Goal: Task Accomplishment & Management: Use online tool/utility

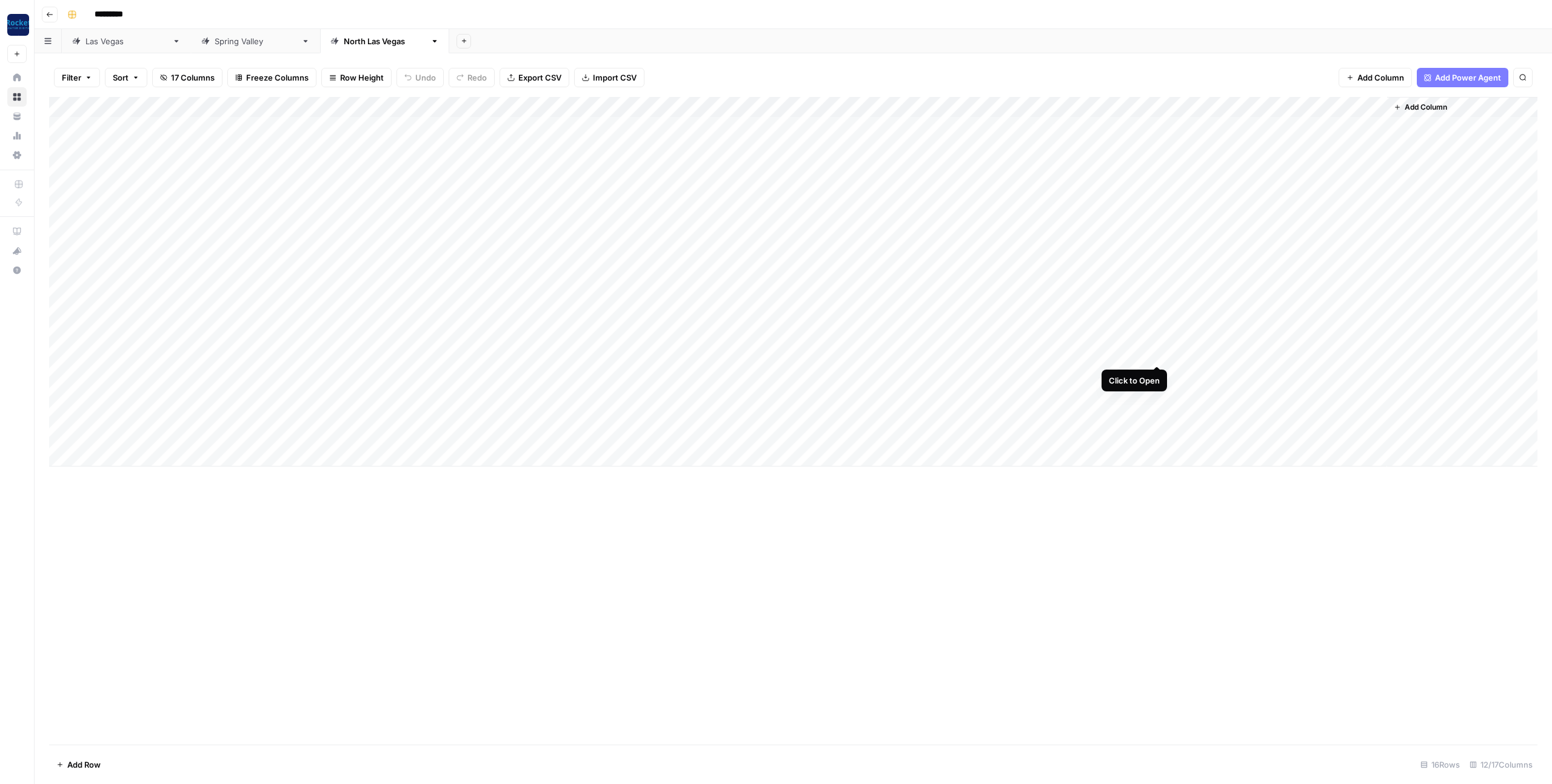
click at [1156, 350] on div "Add Column" at bounding box center [793, 281] width 1488 height 370
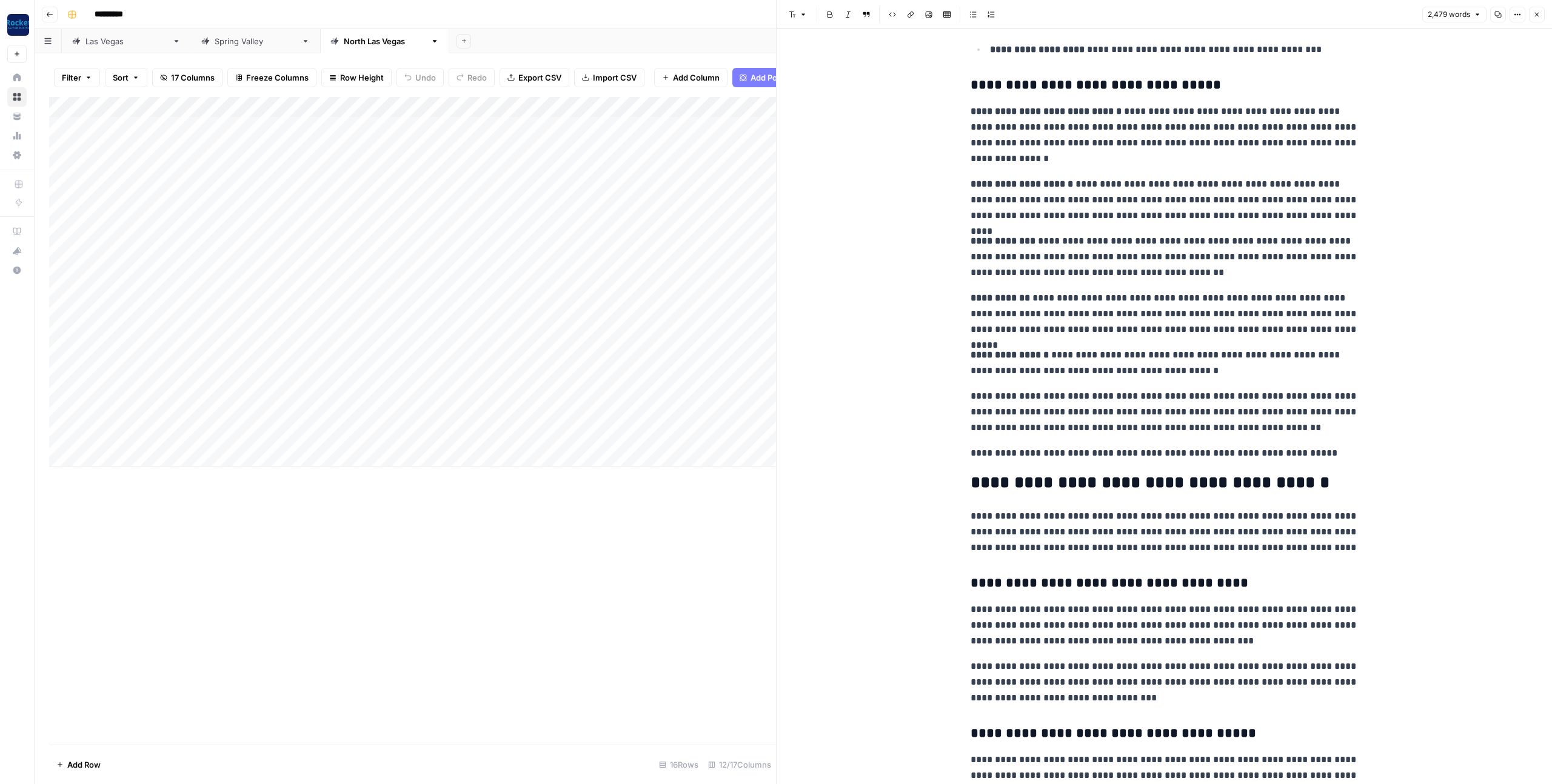
scroll to position [3059, 0]
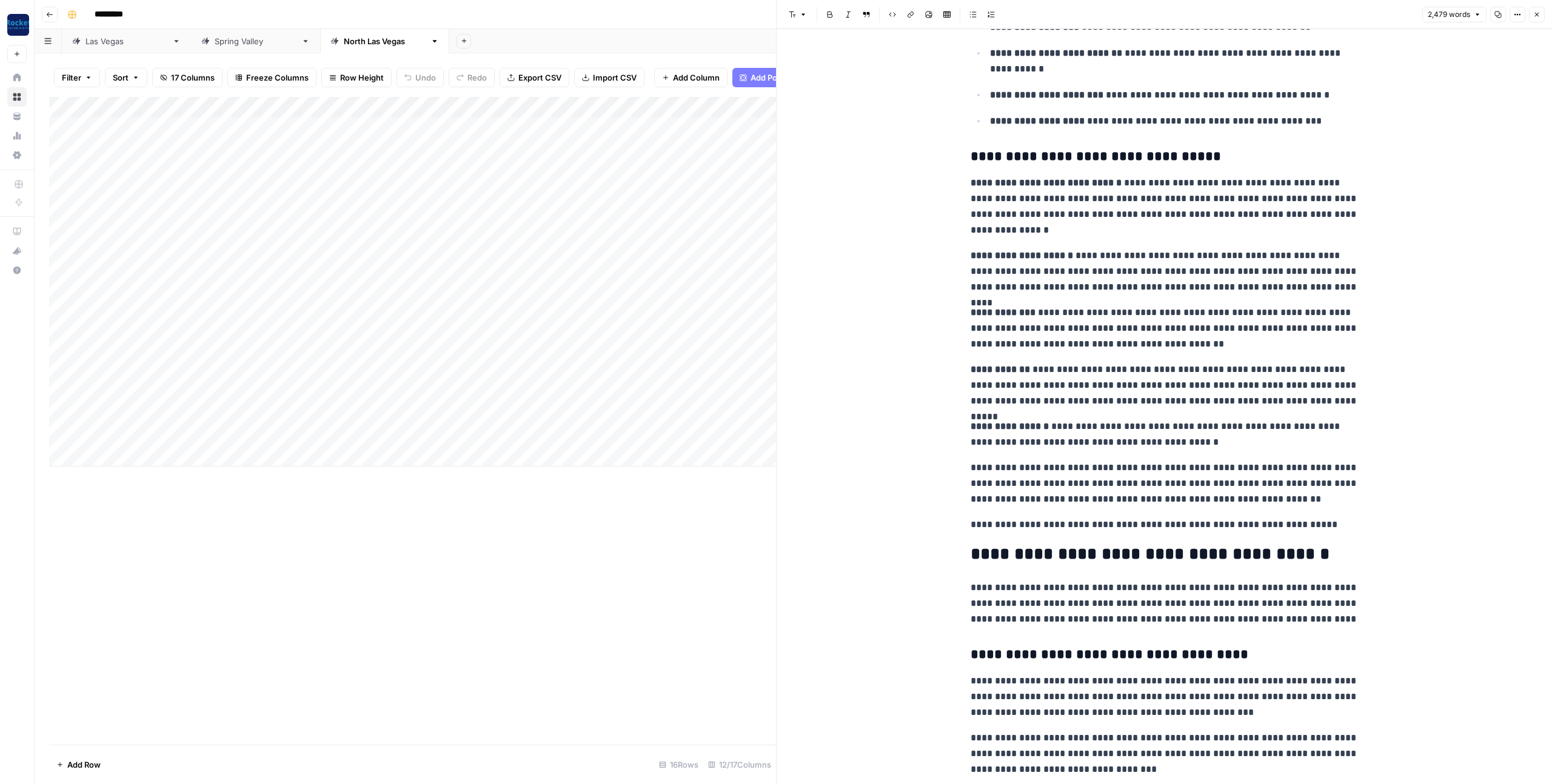
click at [1537, 11] on icon "button" at bounding box center [1536, 14] width 7 height 7
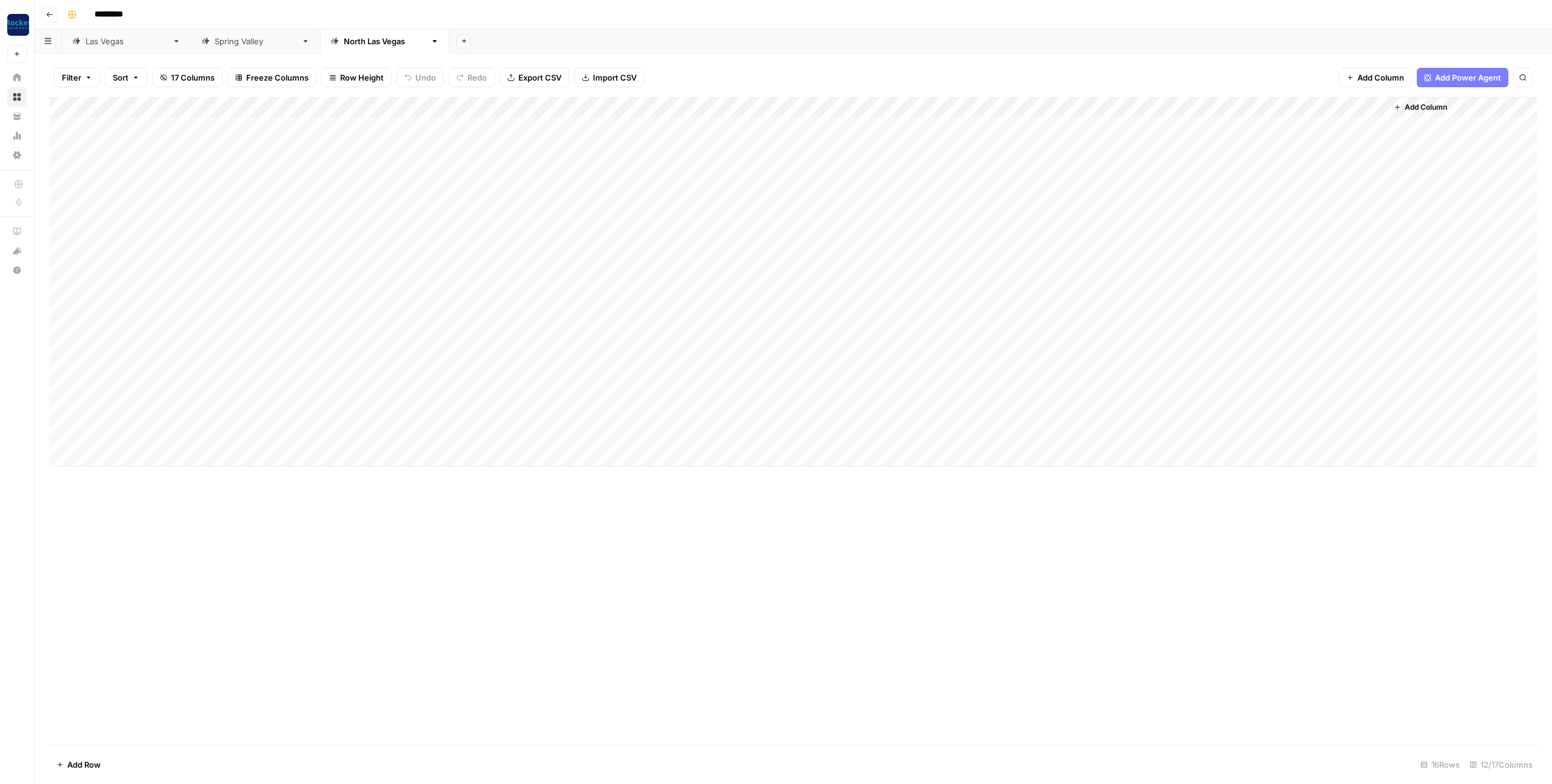
click at [1049, 333] on div "Add Column" at bounding box center [793, 281] width 1488 height 370
click at [1046, 355] on div "Add Column" at bounding box center [793, 281] width 1488 height 370
click at [1047, 375] on div "Add Column" at bounding box center [793, 281] width 1488 height 370
click at [1051, 393] on div "Add Column" at bounding box center [793, 281] width 1488 height 370
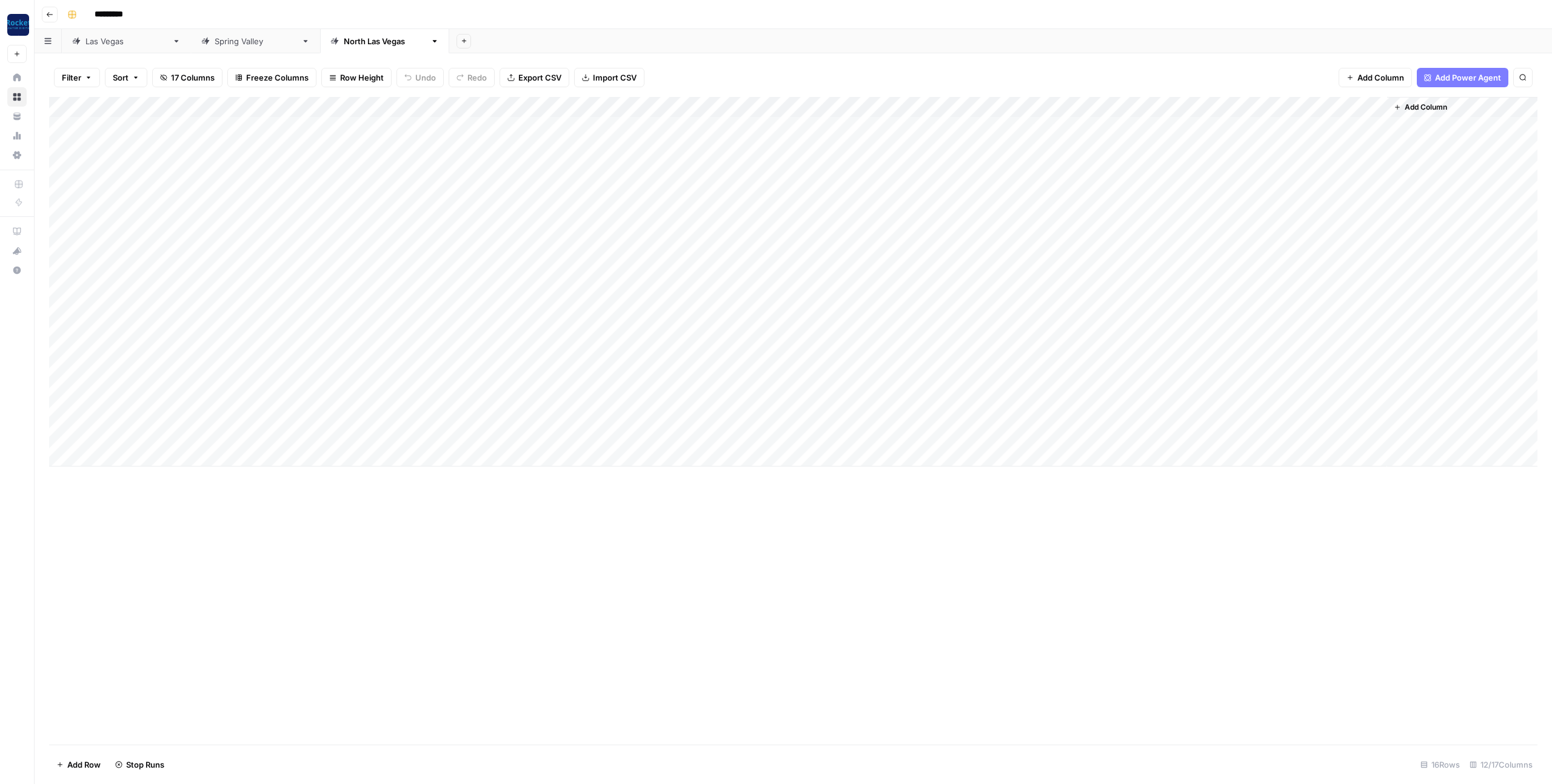
click at [1049, 414] on div "Add Column" at bounding box center [793, 281] width 1488 height 370
click at [1051, 438] on div "Add Column" at bounding box center [793, 281] width 1488 height 370
click at [1031, 352] on div "Add Column" at bounding box center [793, 281] width 1488 height 370
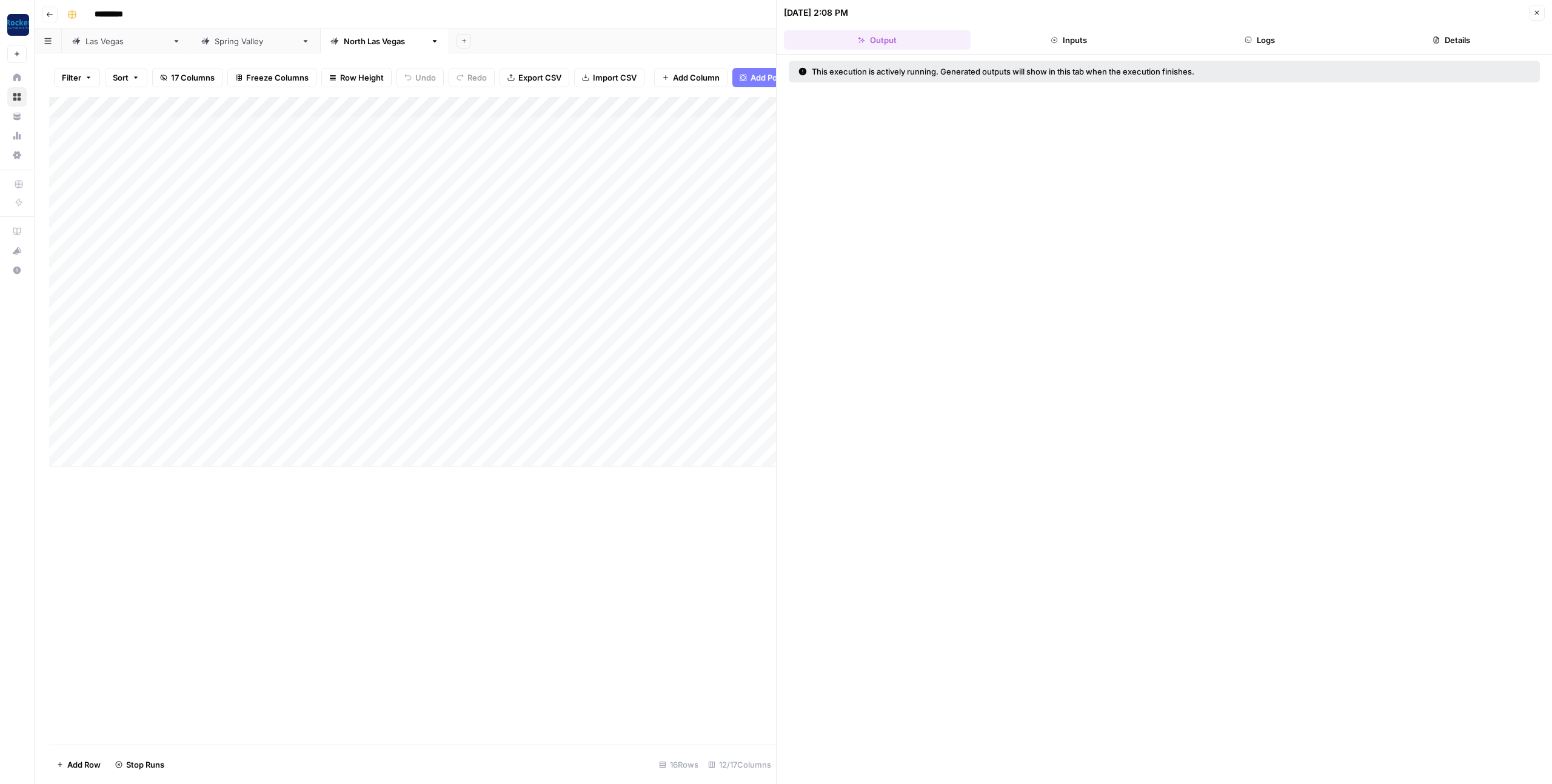
click at [1538, 14] on icon "button" at bounding box center [1536, 13] width 7 height 7
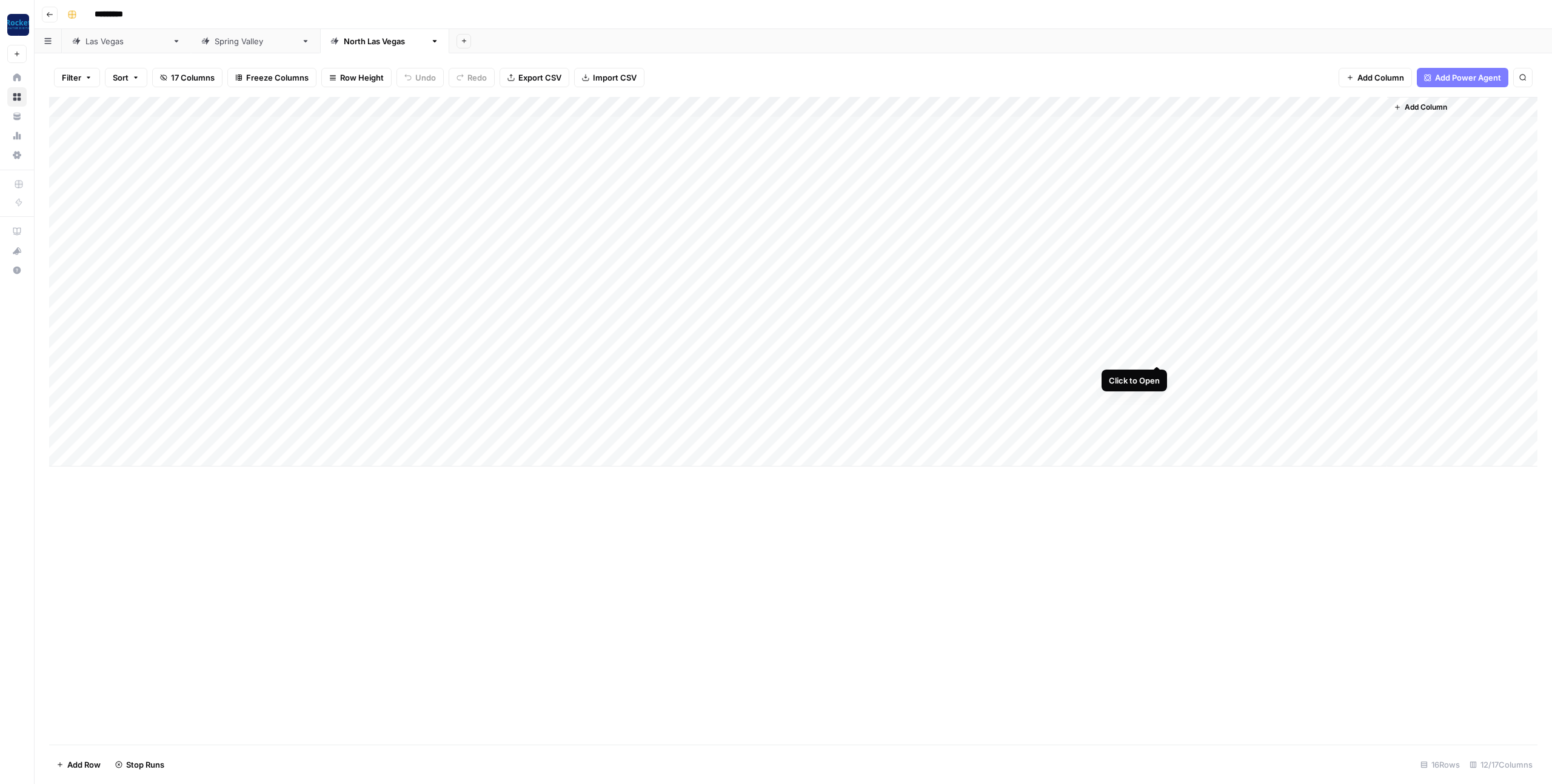
click at [1155, 354] on div "Add Column" at bounding box center [793, 281] width 1488 height 370
click at [1537, 14] on icon "button" at bounding box center [1536, 14] width 7 height 7
click at [1047, 332] on div "Add Column" at bounding box center [793, 281] width 1488 height 370
click at [1159, 353] on div "Add Column" at bounding box center [793, 281] width 1488 height 370
click at [967, 125] on div at bounding box center [1164, 406] width 402 height 755
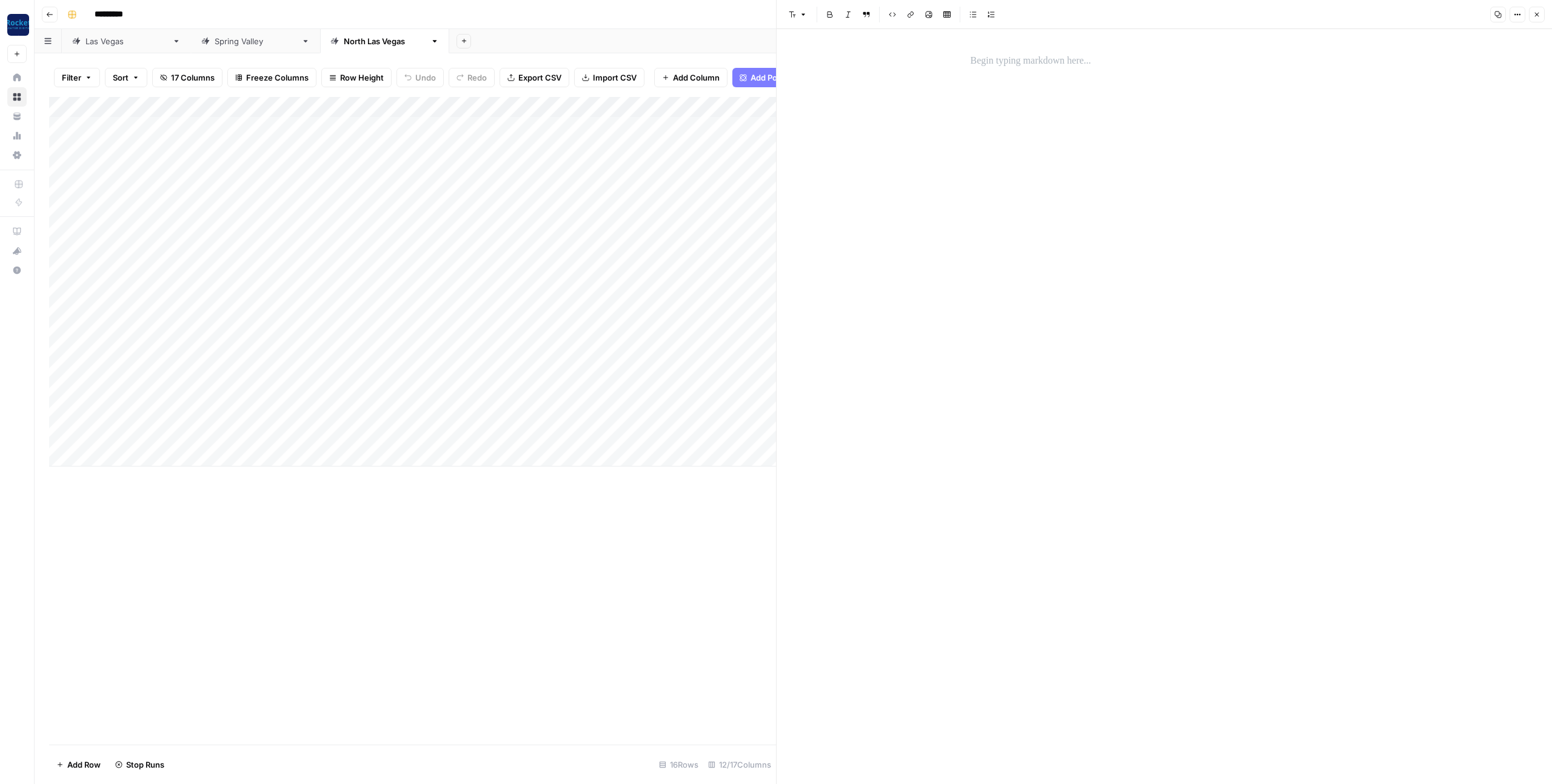
click at [1022, 80] on div at bounding box center [1164, 406] width 402 height 755
click at [1540, 16] on button "Close" at bounding box center [1536, 14] width 16 height 16
click at [1032, 353] on div "Add Column" at bounding box center [793, 281] width 1488 height 370
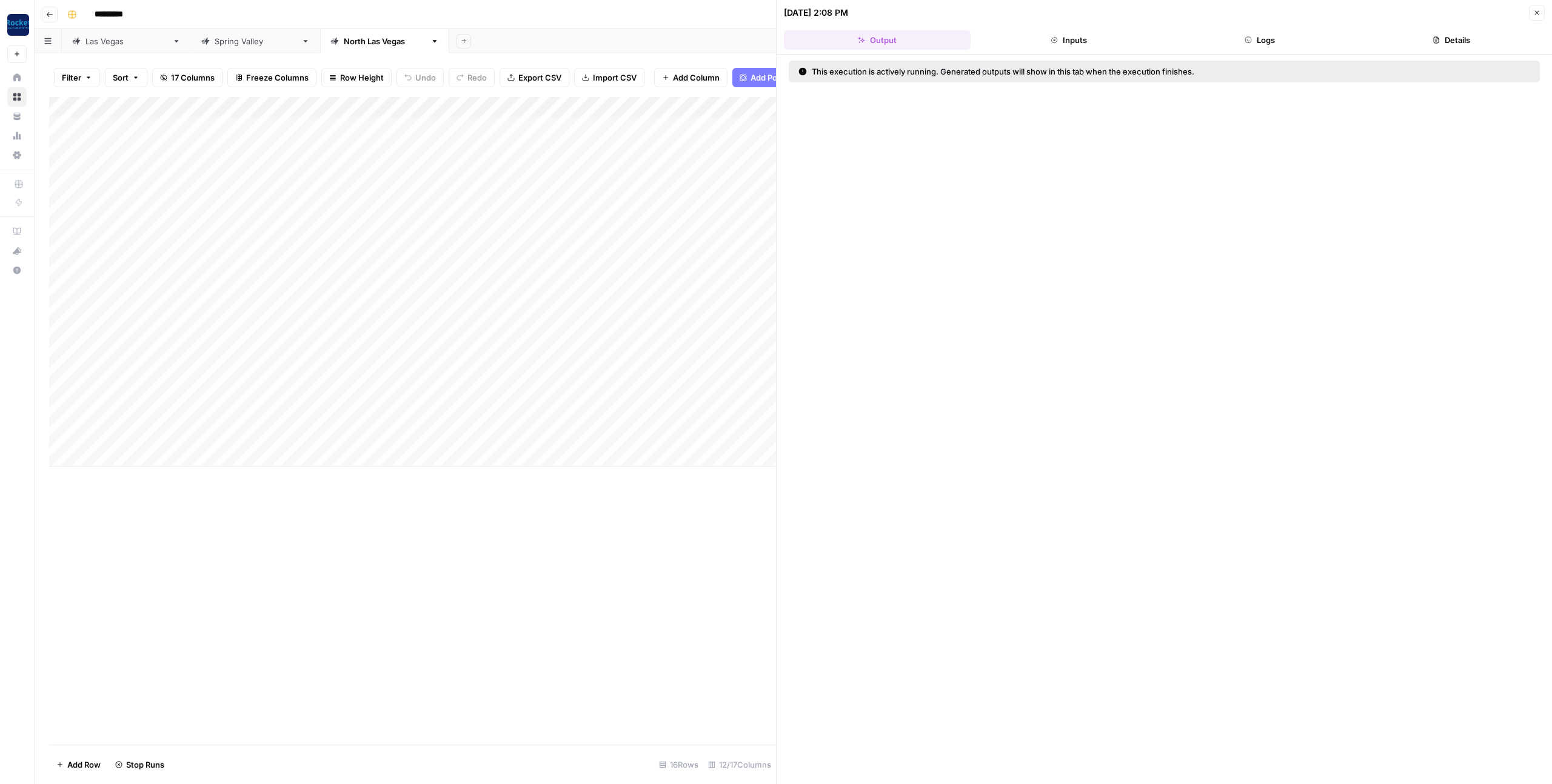
click at [1083, 45] on button "Inputs" at bounding box center [1068, 40] width 187 height 19
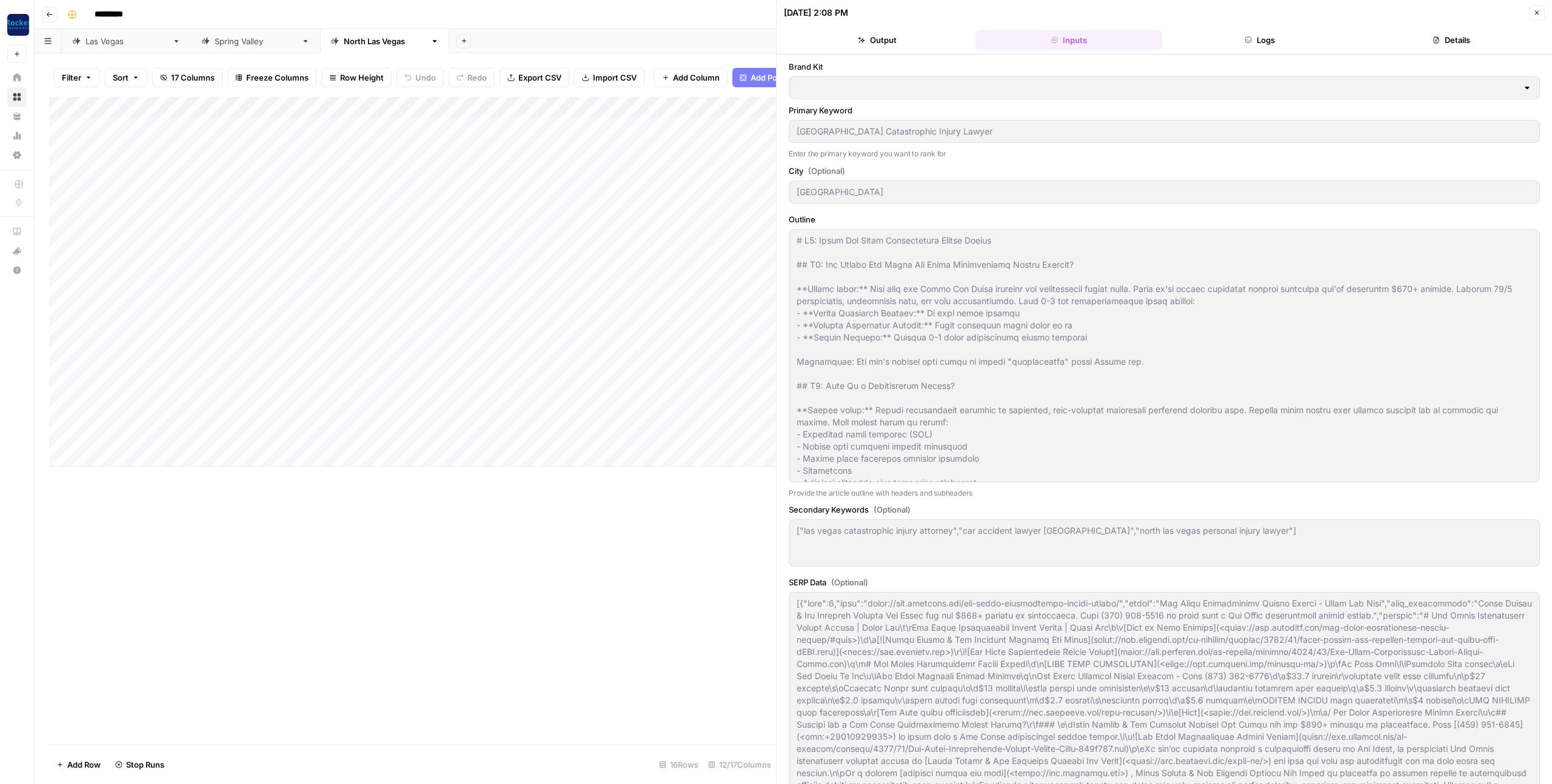
type input "Ladah Law - [GEOGRAPHIC_DATA]"
type input "Ladah Injury & Car Accident Lawyers [GEOGRAPHIC_DATA]"
click at [1280, 44] on button "Logs" at bounding box center [1260, 40] width 187 height 19
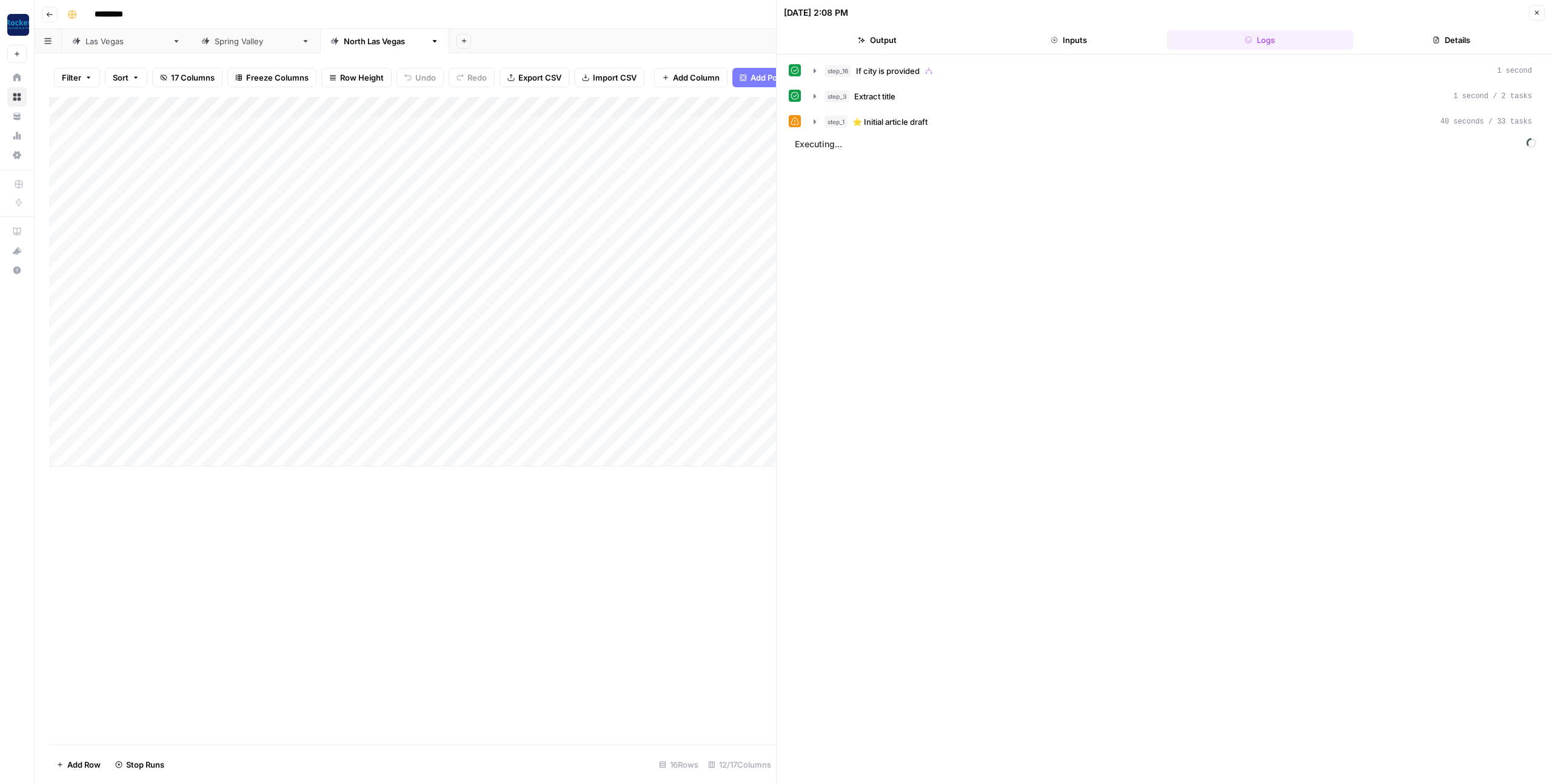
click at [1423, 40] on button "Details" at bounding box center [1451, 40] width 187 height 19
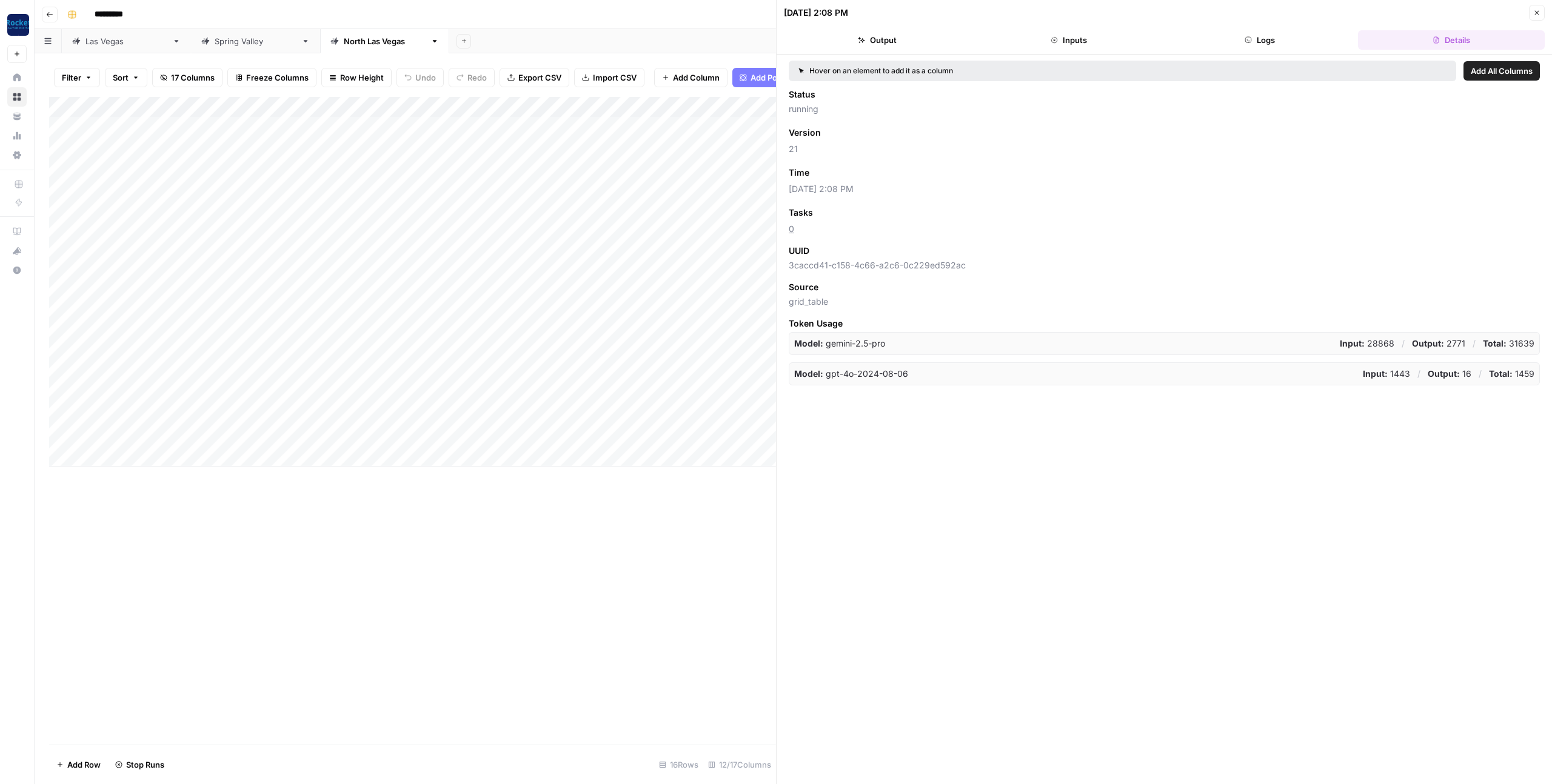
click at [1234, 48] on button "Logs" at bounding box center [1260, 40] width 187 height 19
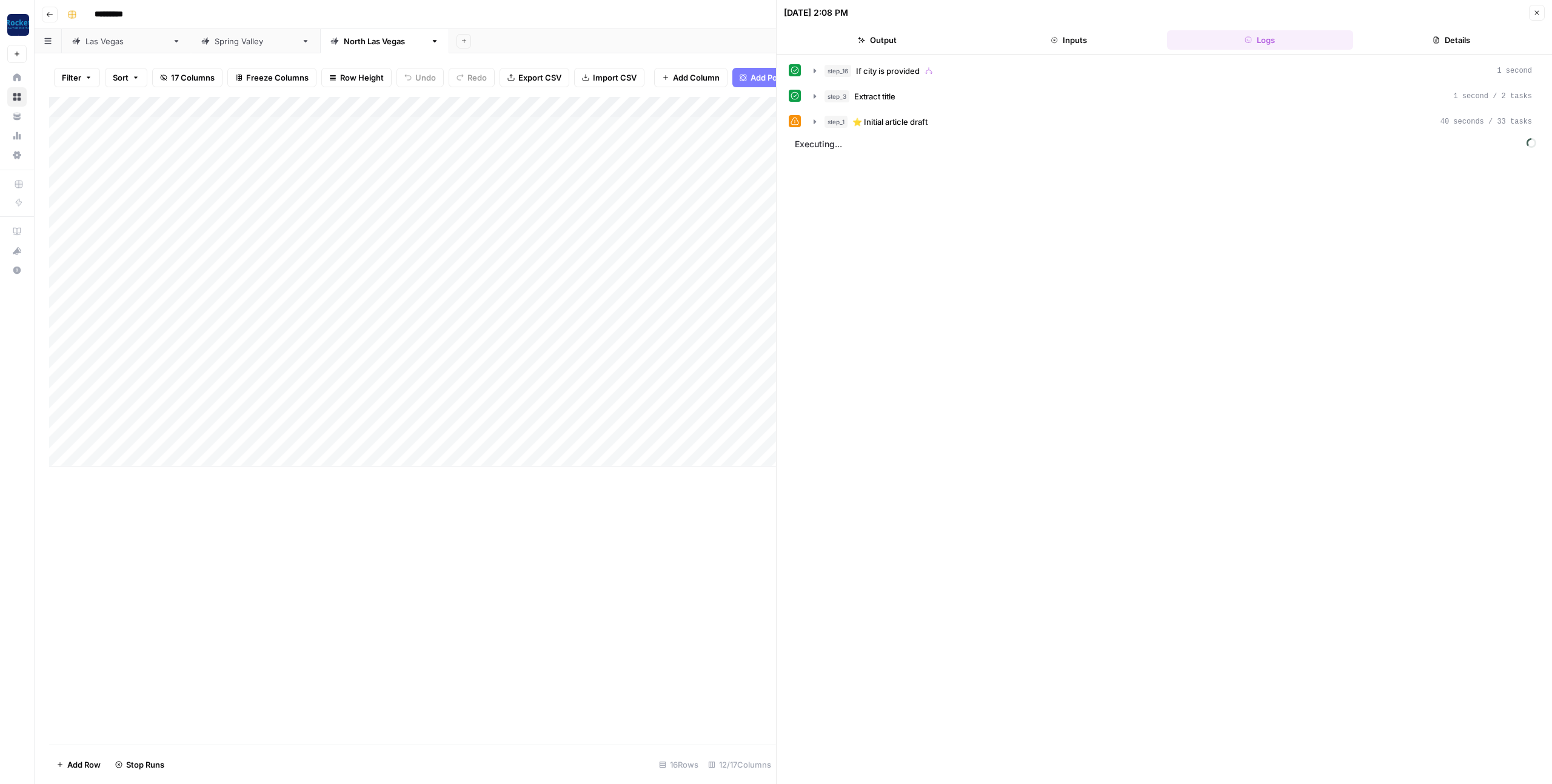
click at [922, 42] on button "Output" at bounding box center [877, 40] width 187 height 19
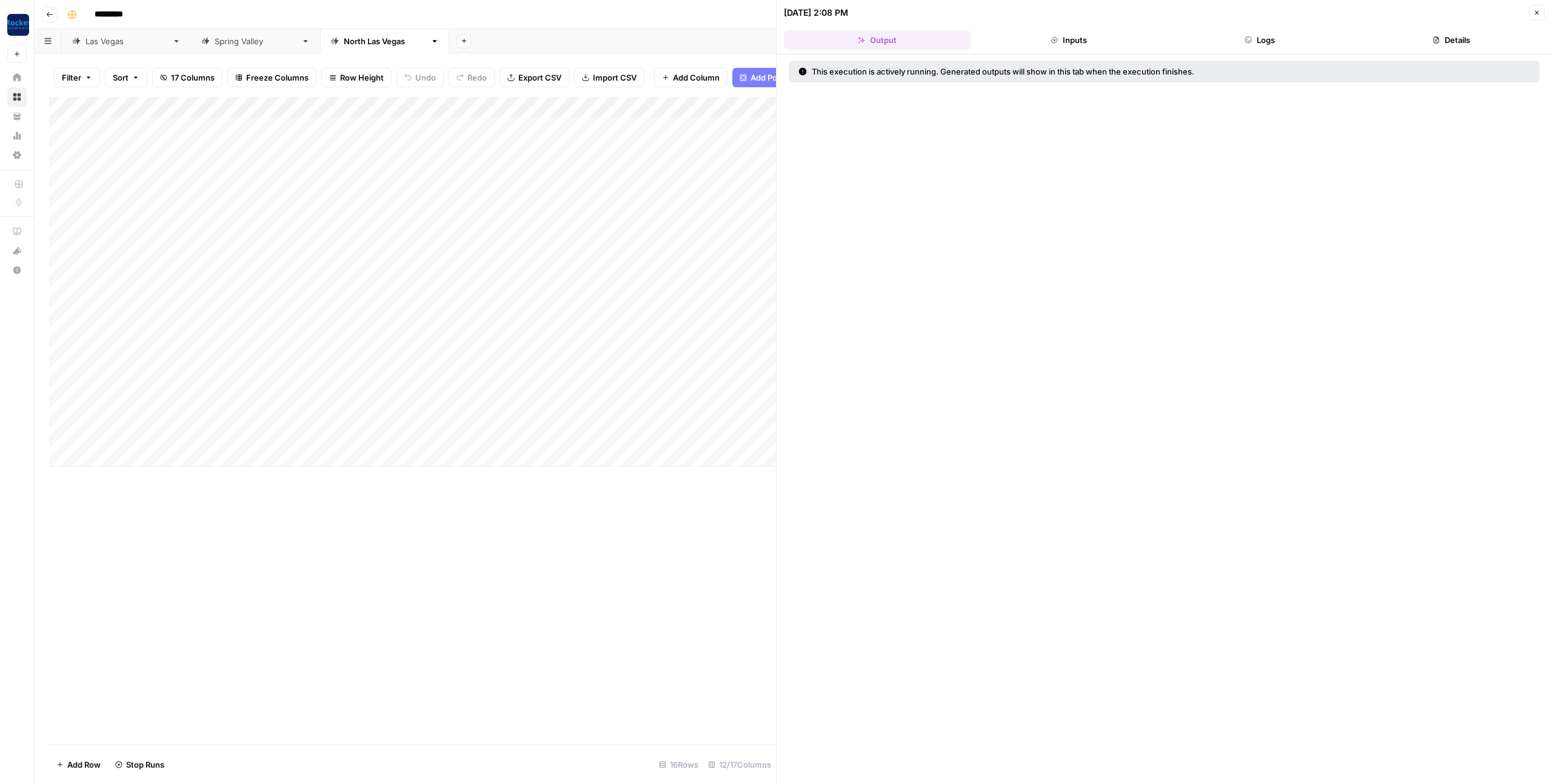
click at [1533, 12] on icon "button" at bounding box center [1536, 13] width 7 height 7
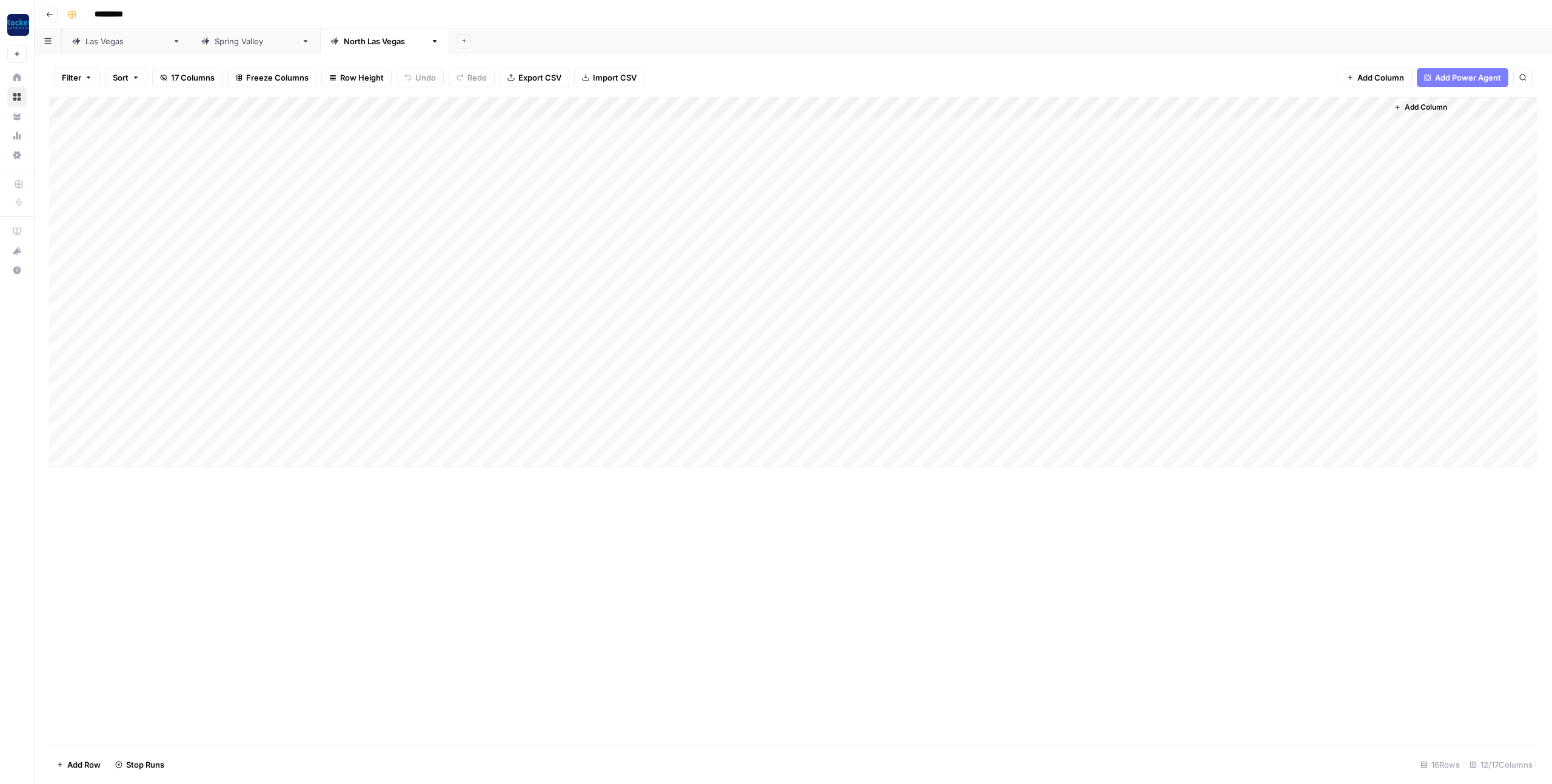
drag, startPoint x: 1068, startPoint y: 609, endPoint x: 1077, endPoint y: 502, distance: 107.4
click at [1068, 609] on div "Add Column" at bounding box center [793, 421] width 1488 height 648
click at [1029, 548] on div "Add Column" at bounding box center [793, 421] width 1488 height 648
click at [1157, 353] on div "Add Column" at bounding box center [793, 281] width 1488 height 370
click at [1531, 11] on button "Close" at bounding box center [1536, 14] width 16 height 16
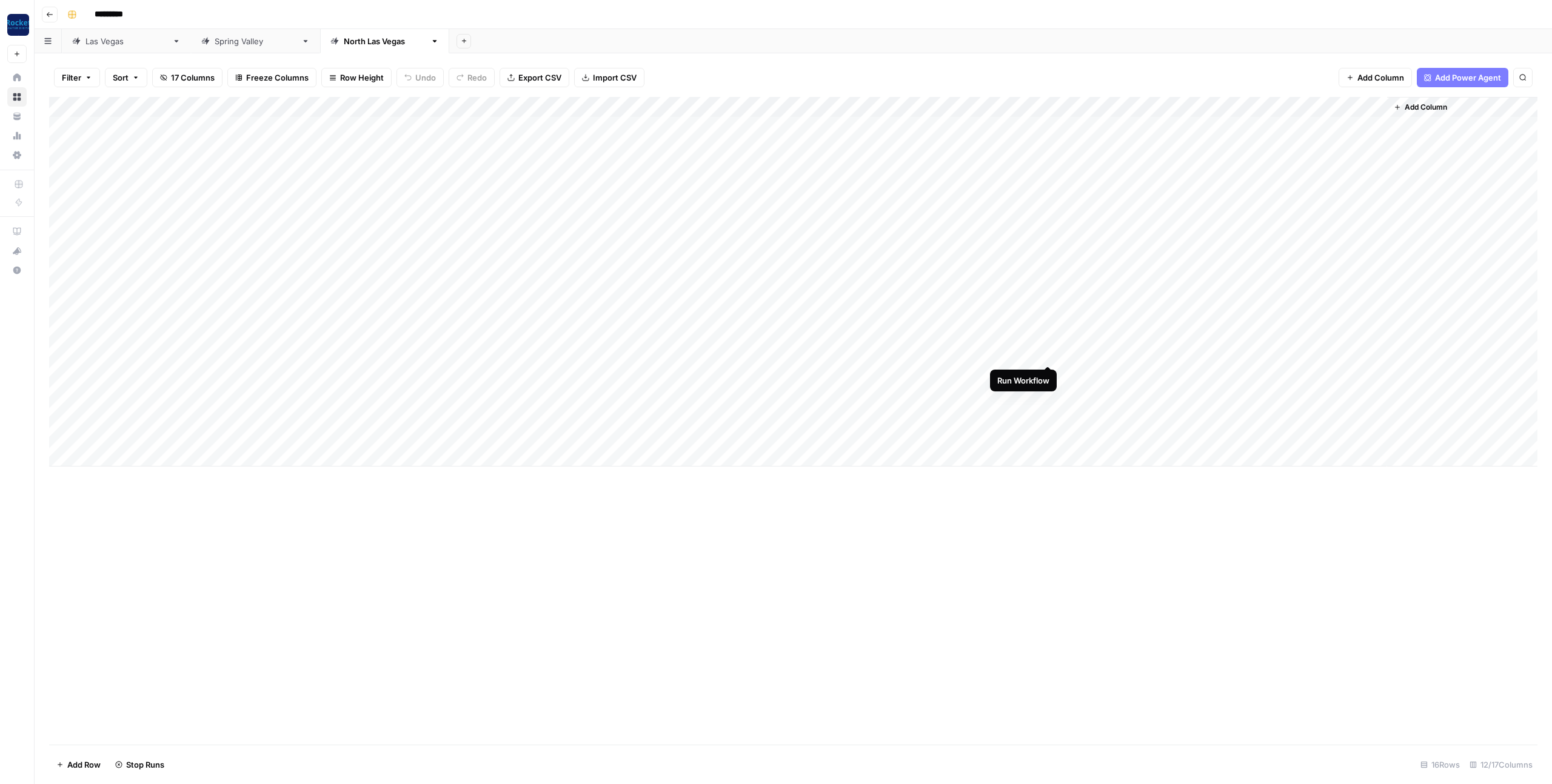
click at [1045, 353] on div "Add Column" at bounding box center [793, 281] width 1488 height 370
click at [103, 45] on div "[GEOGRAPHIC_DATA]" at bounding box center [127, 41] width 82 height 12
click at [613, 715] on div "Add Column" at bounding box center [793, 421] width 1488 height 648
click at [612, 673] on div "Add Column" at bounding box center [793, 421] width 1488 height 648
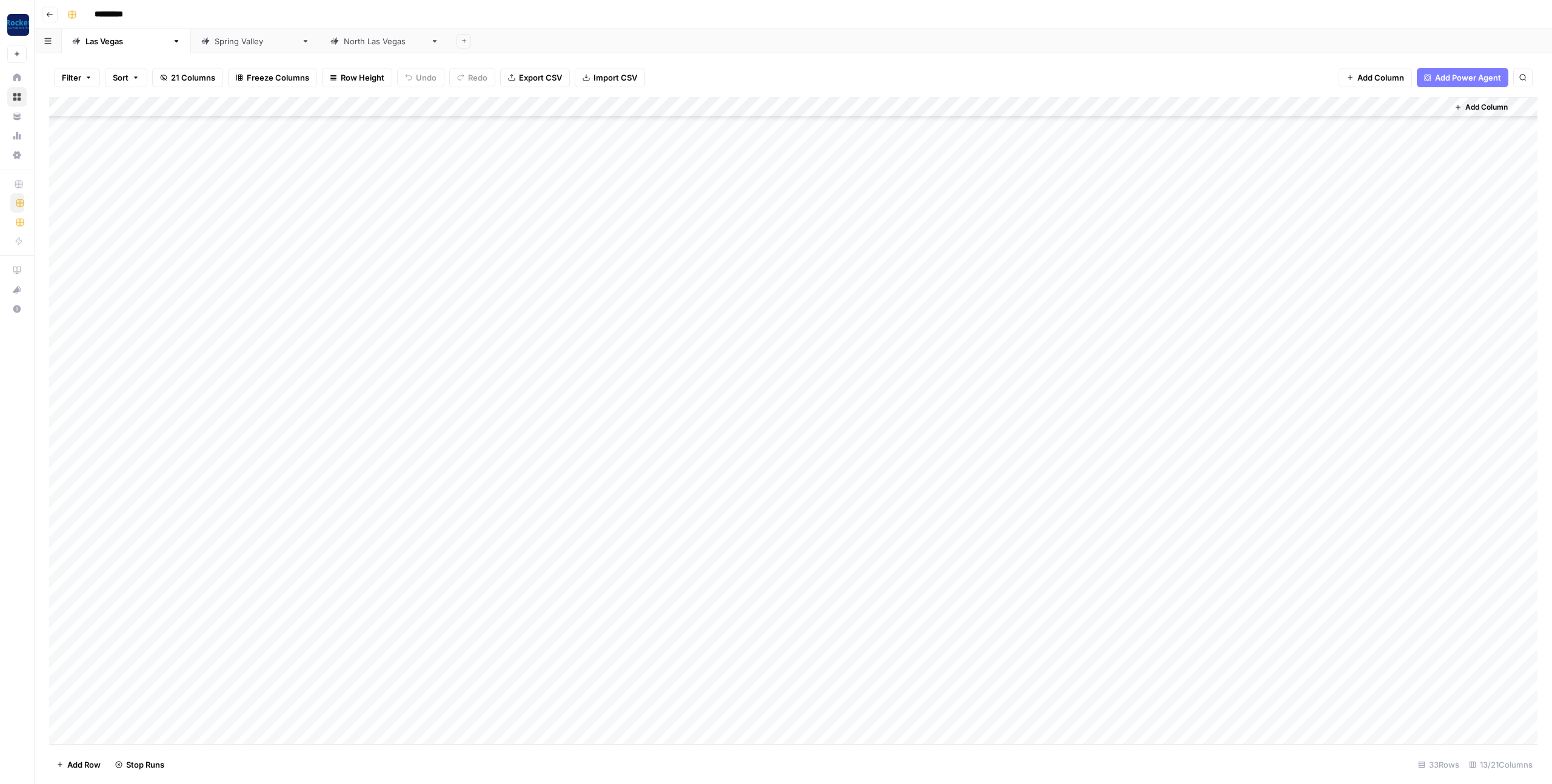
click at [609, 650] on div "Add Column" at bounding box center [793, 421] width 1488 height 648
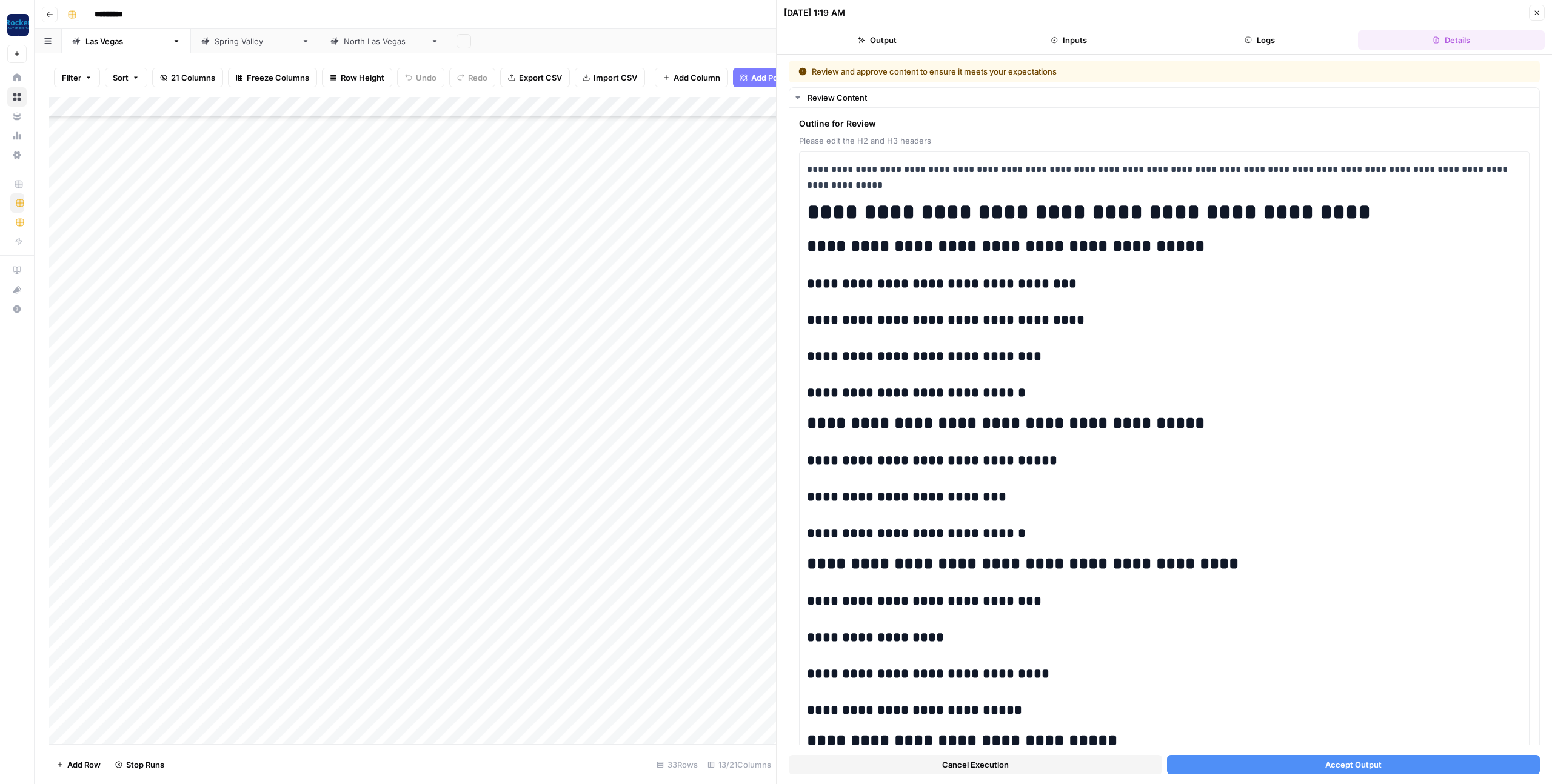
click at [1067, 764] on button "Cancel Execution" at bounding box center [975, 764] width 373 height 19
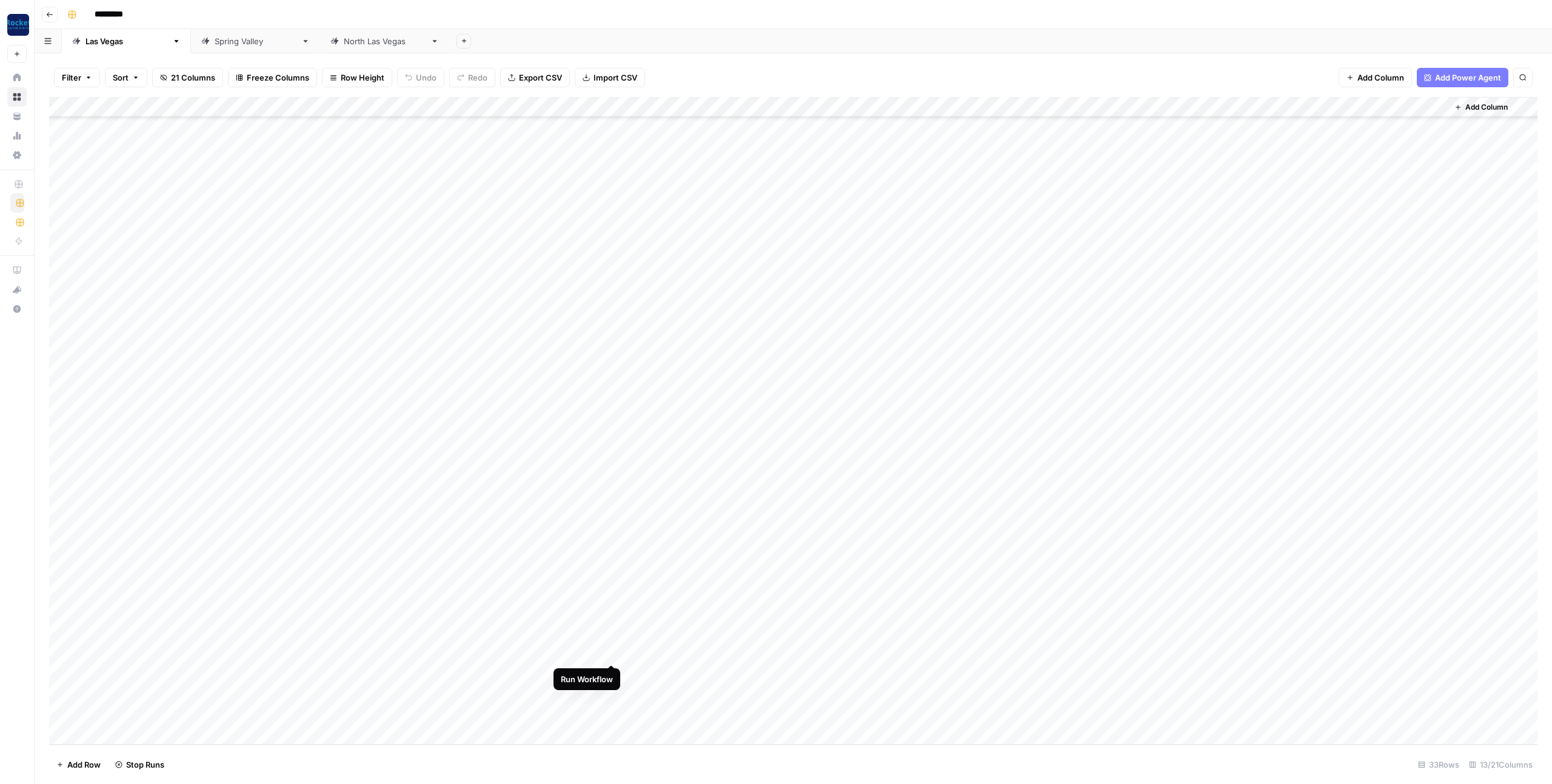
click at [610, 653] on div "Add Column" at bounding box center [793, 421] width 1488 height 648
click at [344, 45] on div "[GEOGRAPHIC_DATA]" at bounding box center [385, 41] width 82 height 12
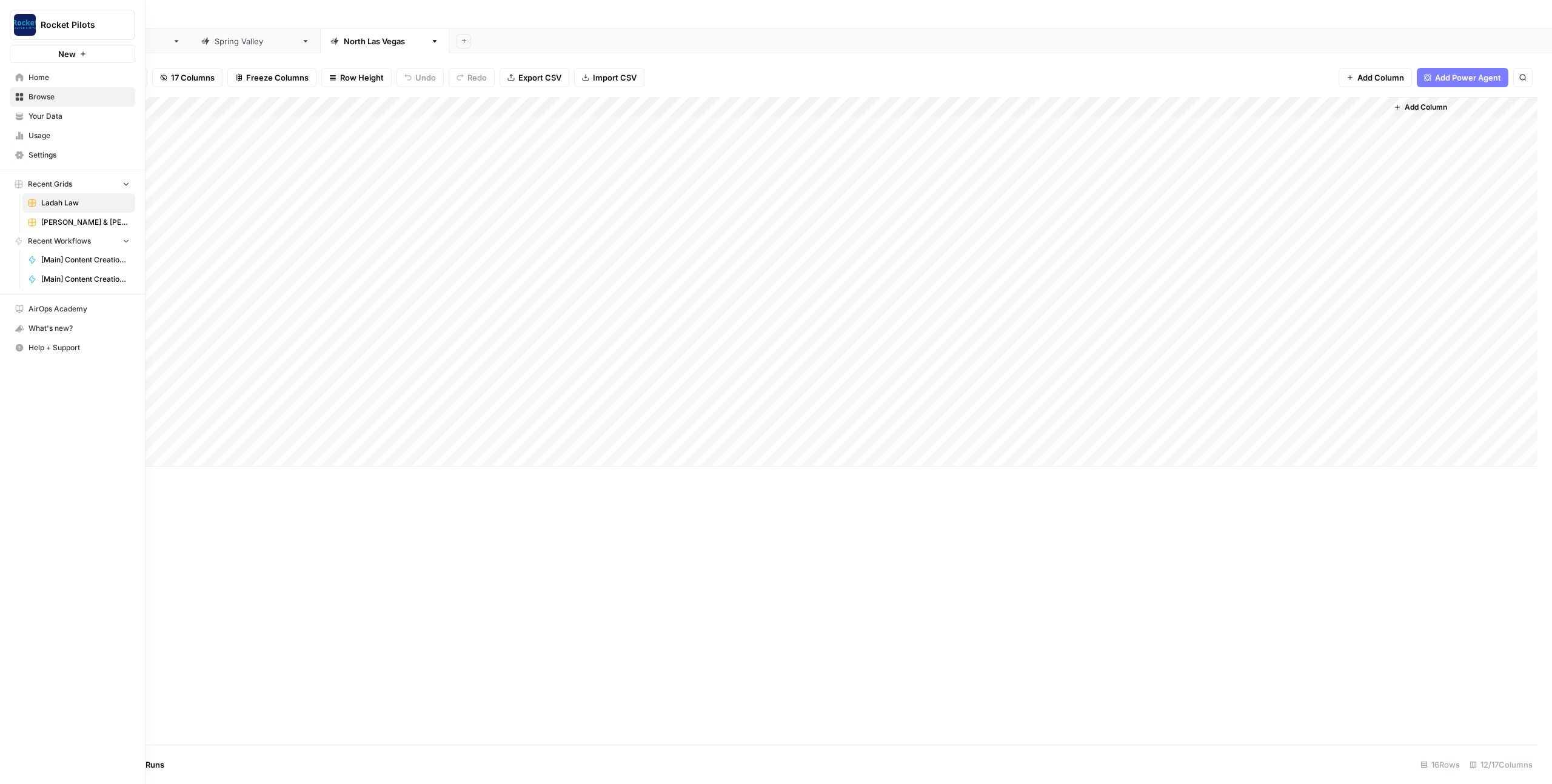
click at [69, 122] on link "Your Data" at bounding box center [72, 116] width 125 height 19
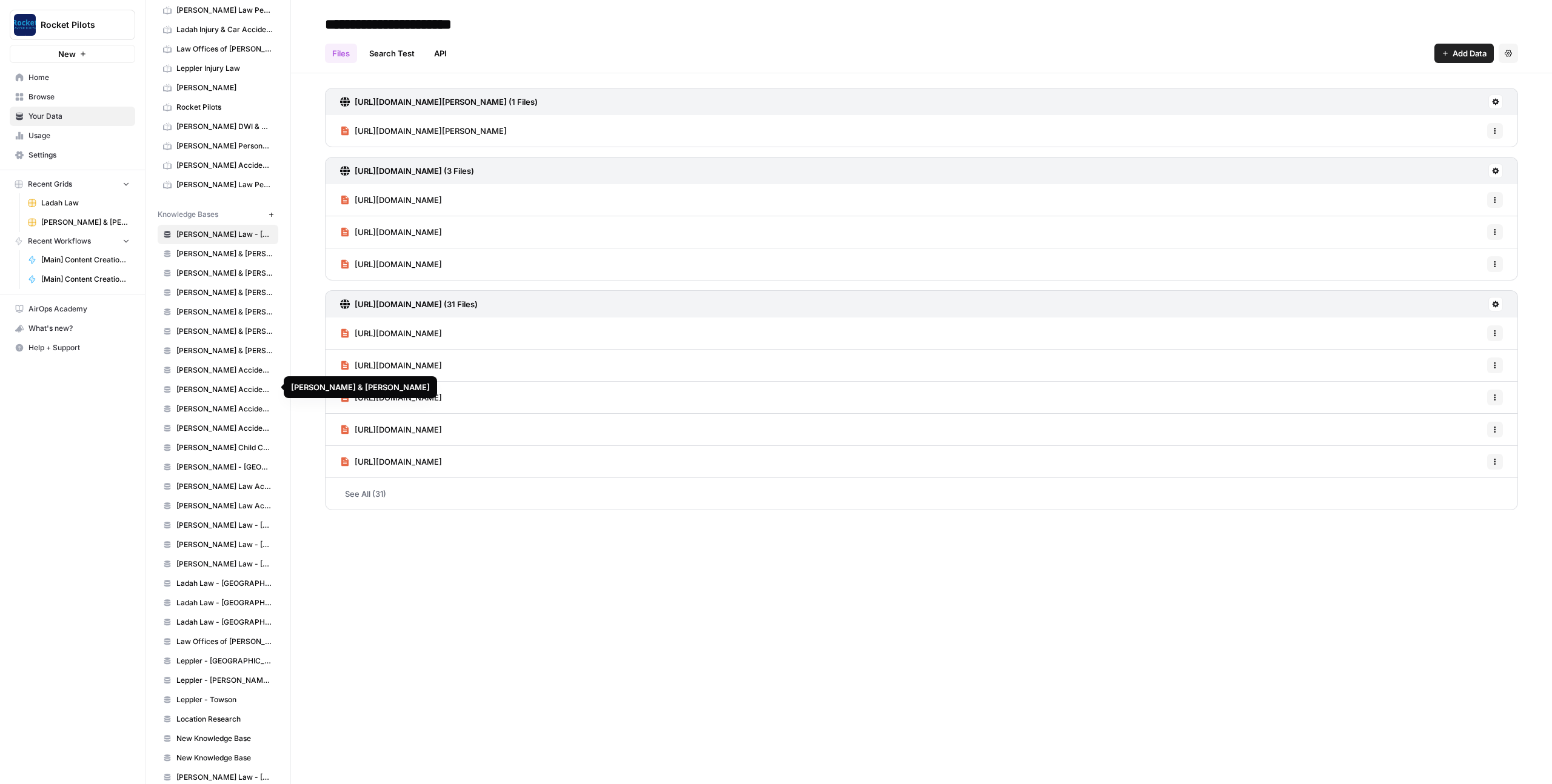
scroll to position [302, 0]
click at [213, 575] on span "Ladah Law - [GEOGRAPHIC_DATA]" at bounding box center [224, 578] width 96 height 11
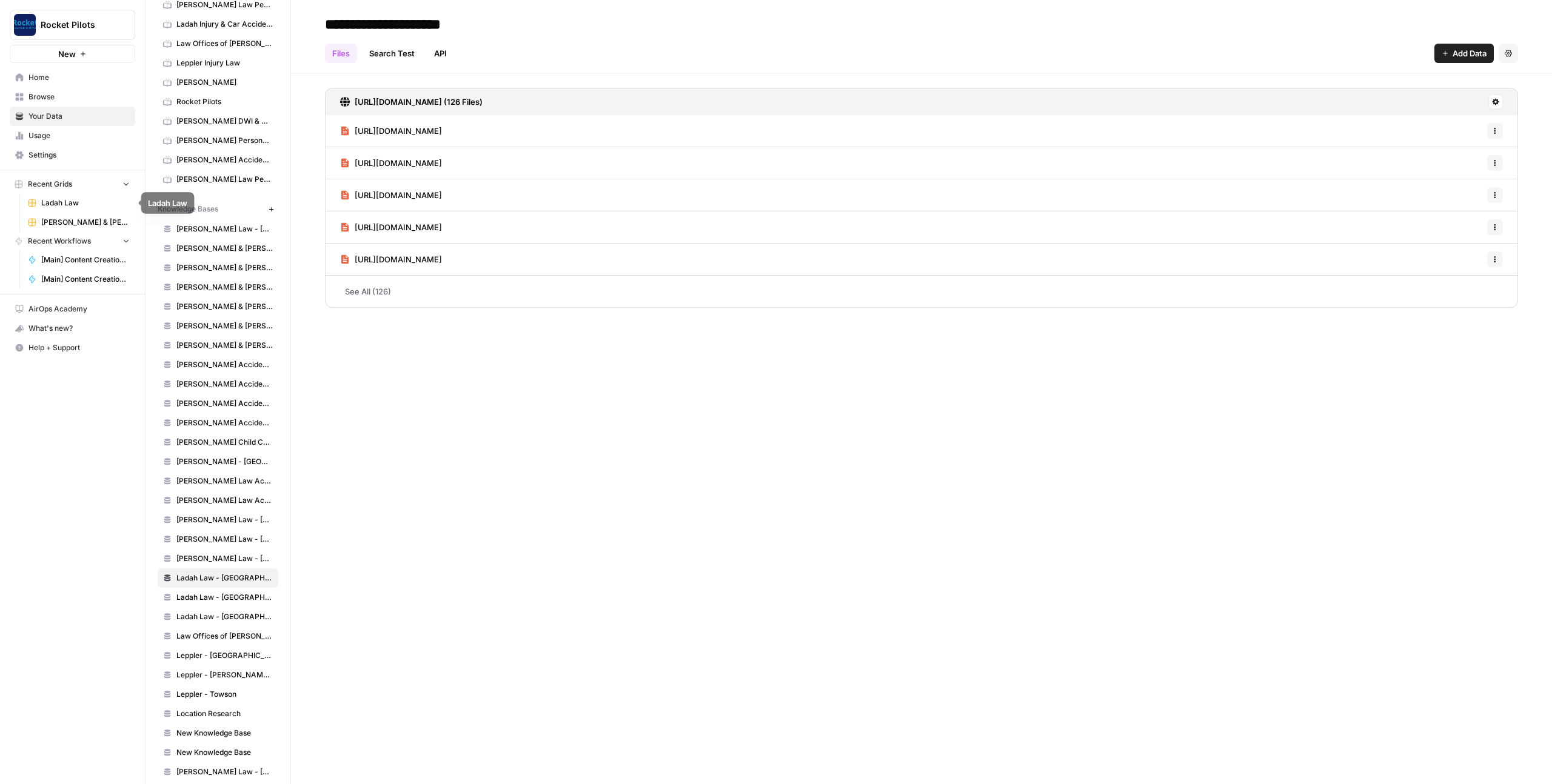
click at [73, 203] on span "Ladah Law" at bounding box center [85, 202] width 88 height 11
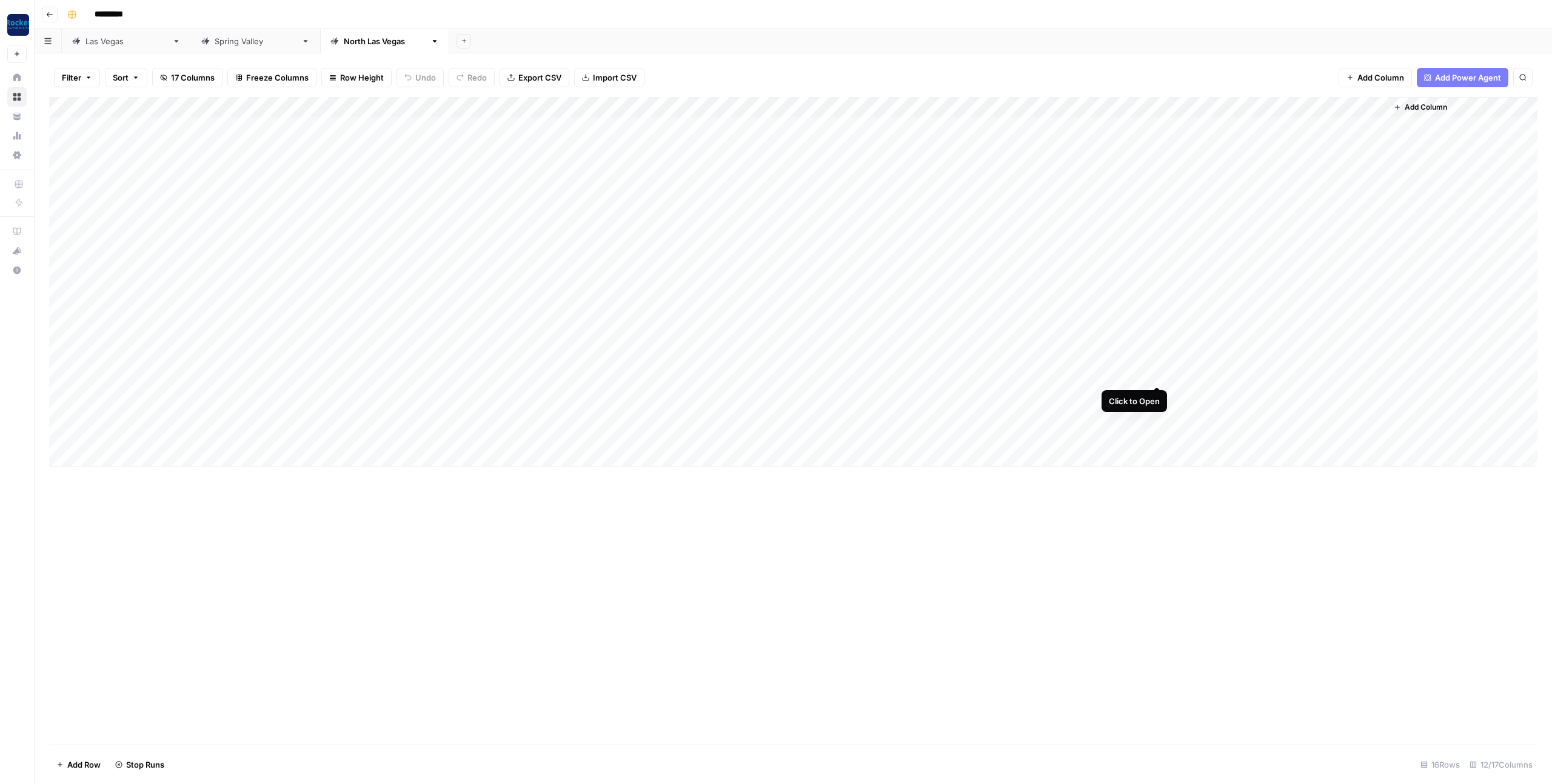
click at [1156, 374] on div "Add Column" at bounding box center [793, 281] width 1488 height 370
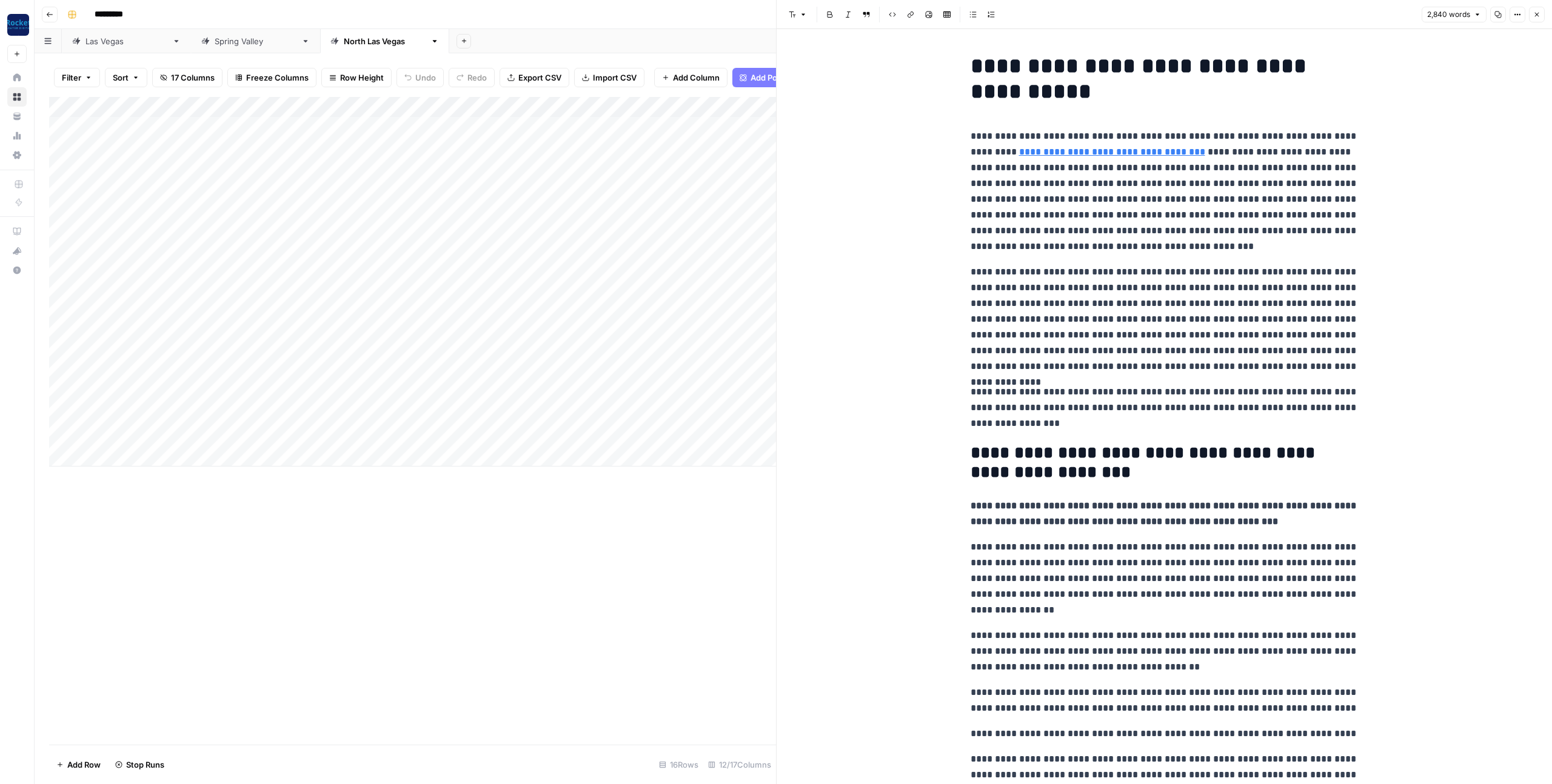
click at [103, 46] on div "[GEOGRAPHIC_DATA]" at bounding box center [127, 41] width 82 height 12
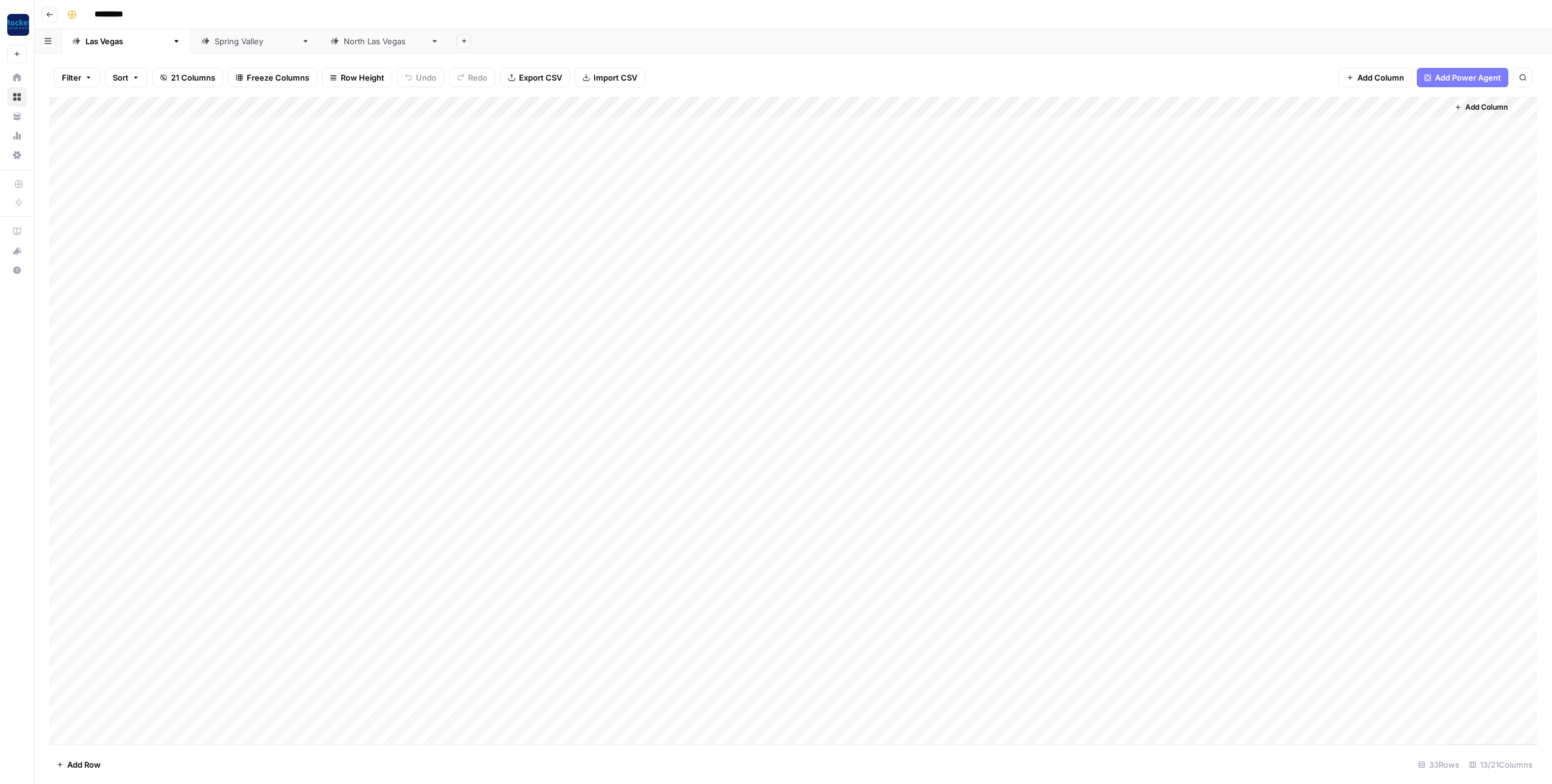
scroll to position [72, 0]
click at [344, 650] on div "Add Column" at bounding box center [793, 421] width 1488 height 648
click at [332, 653] on div "Add Column" at bounding box center [793, 421] width 1488 height 648
click at [290, 652] on div "Add Column" at bounding box center [793, 421] width 1488 height 648
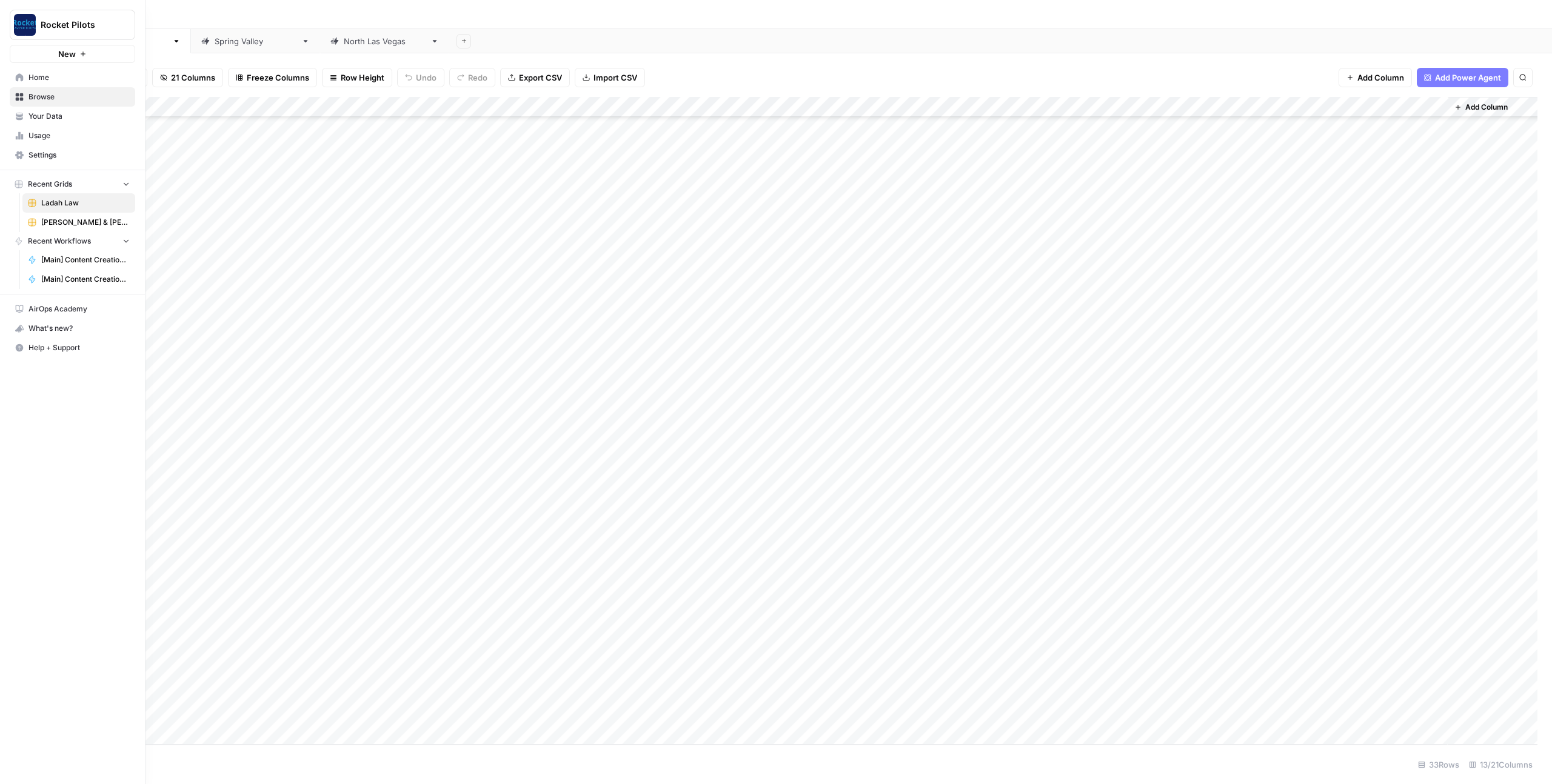
click at [46, 119] on span "Your Data" at bounding box center [78, 116] width 101 height 11
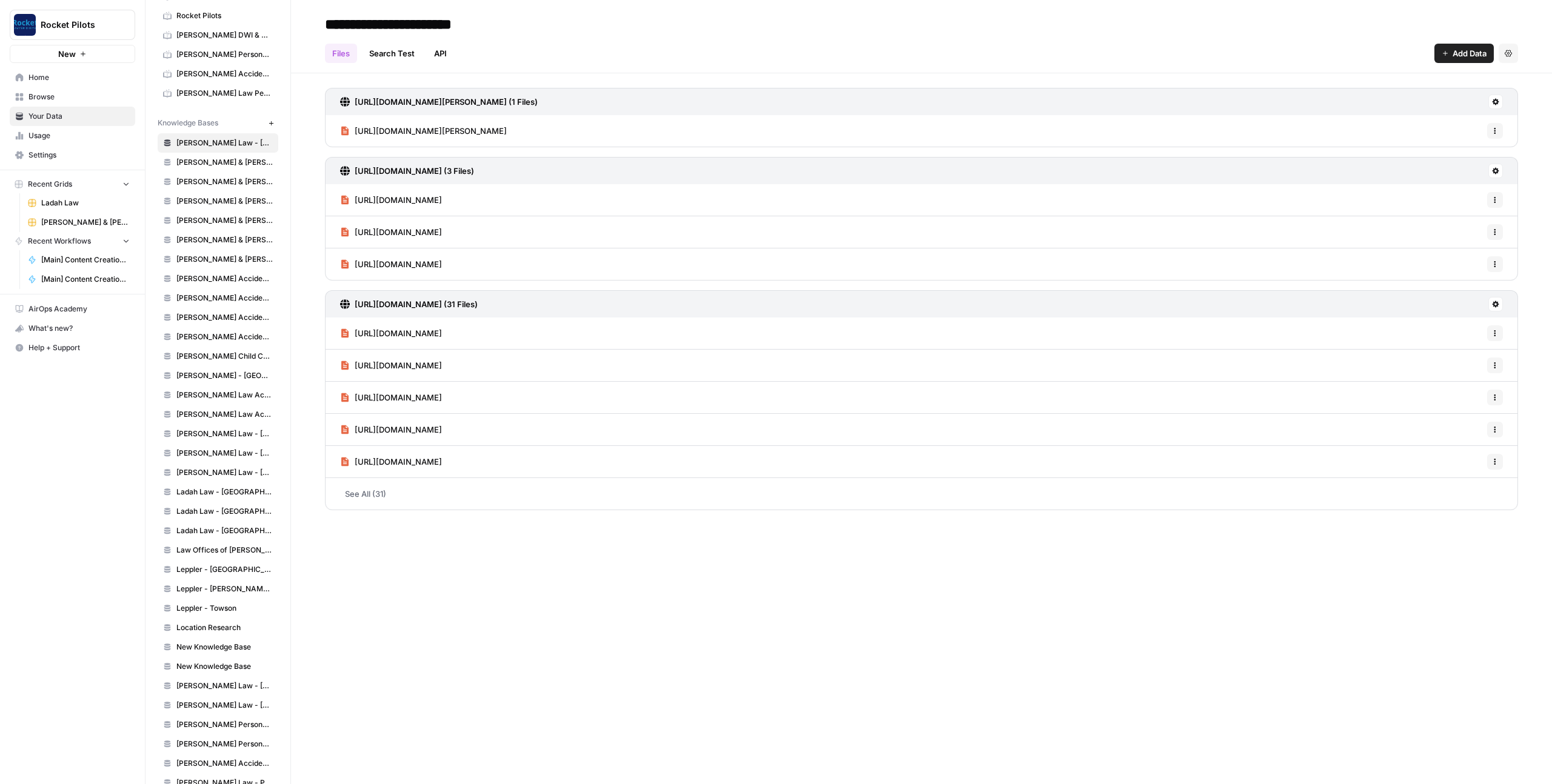
scroll to position [390, 0]
click at [214, 492] on span "Ladah Law - [GEOGRAPHIC_DATA]" at bounding box center [224, 490] width 96 height 11
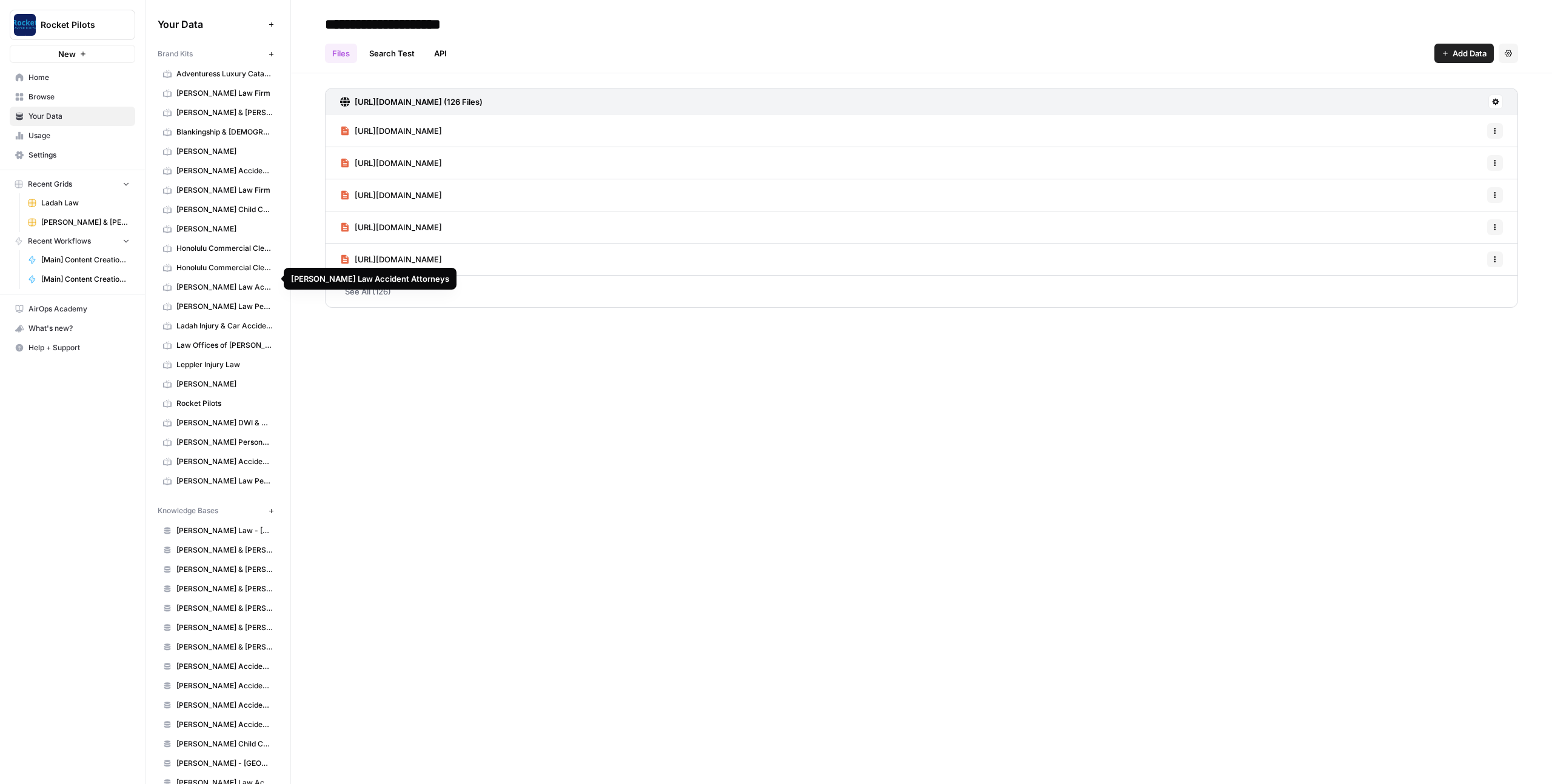
scroll to position [13, 0]
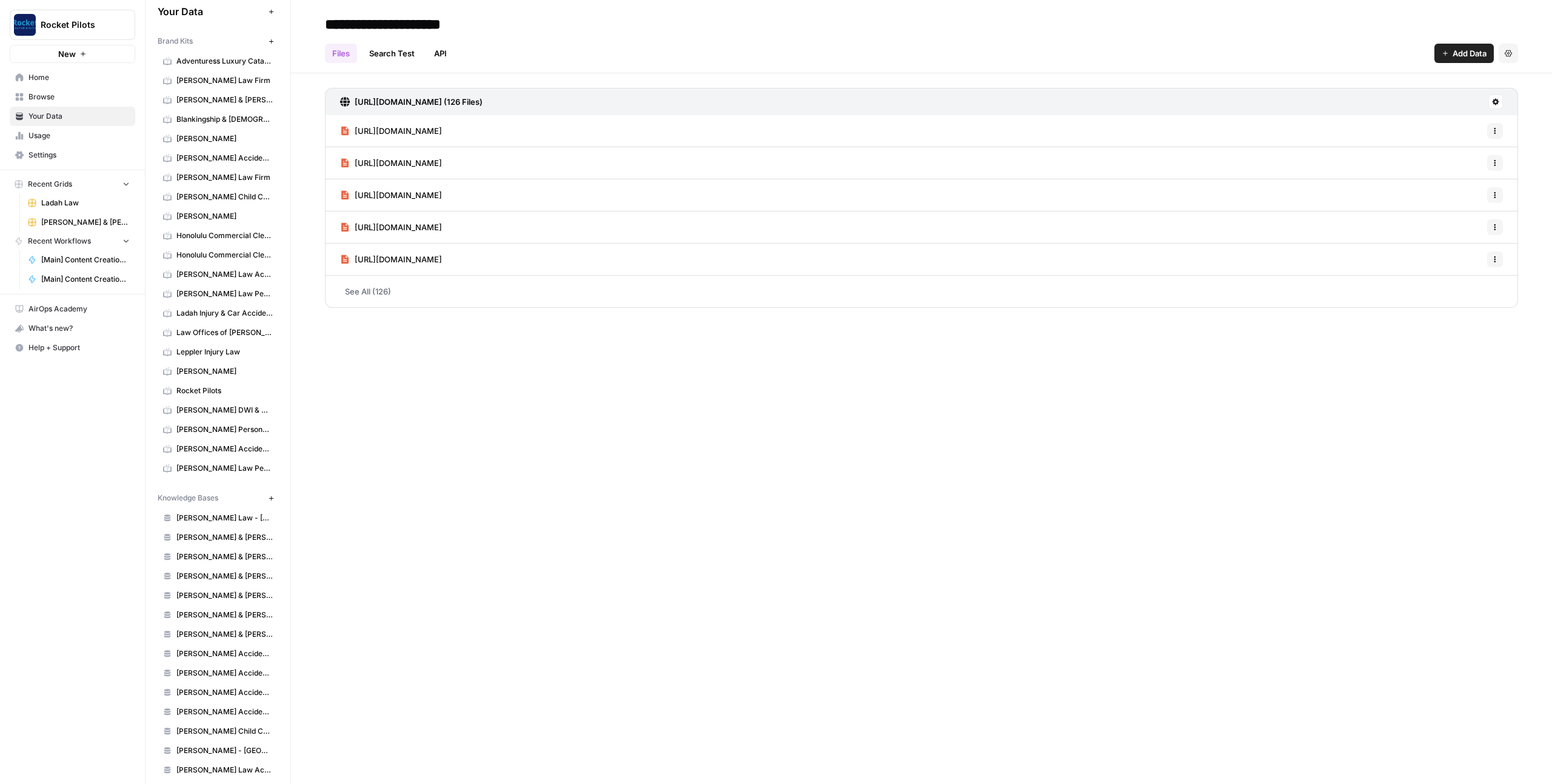
click at [212, 307] on link "Ladah Injury & Car Accident Lawyers [GEOGRAPHIC_DATA]" at bounding box center [218, 313] width 121 height 19
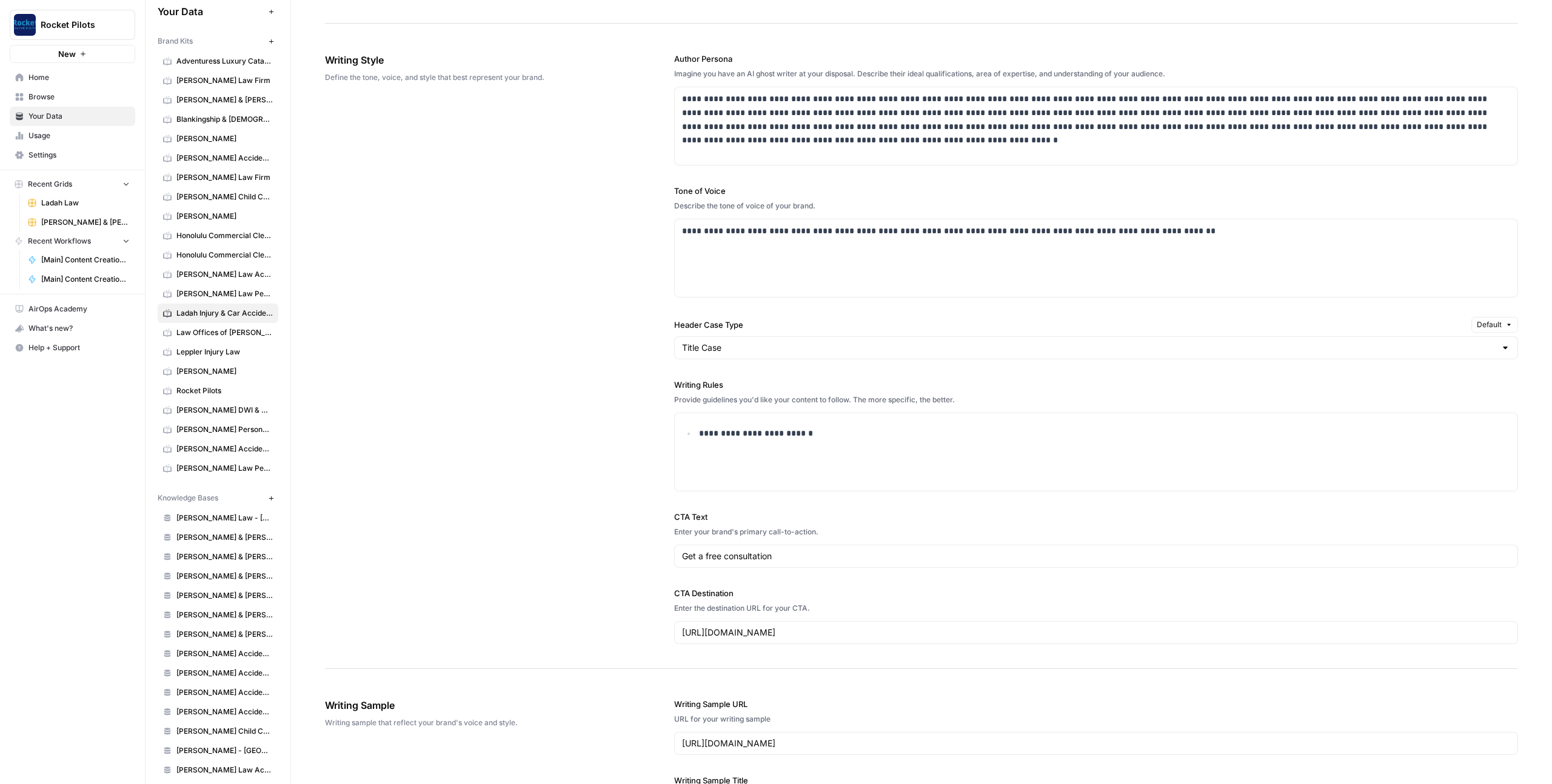
scroll to position [665, 0]
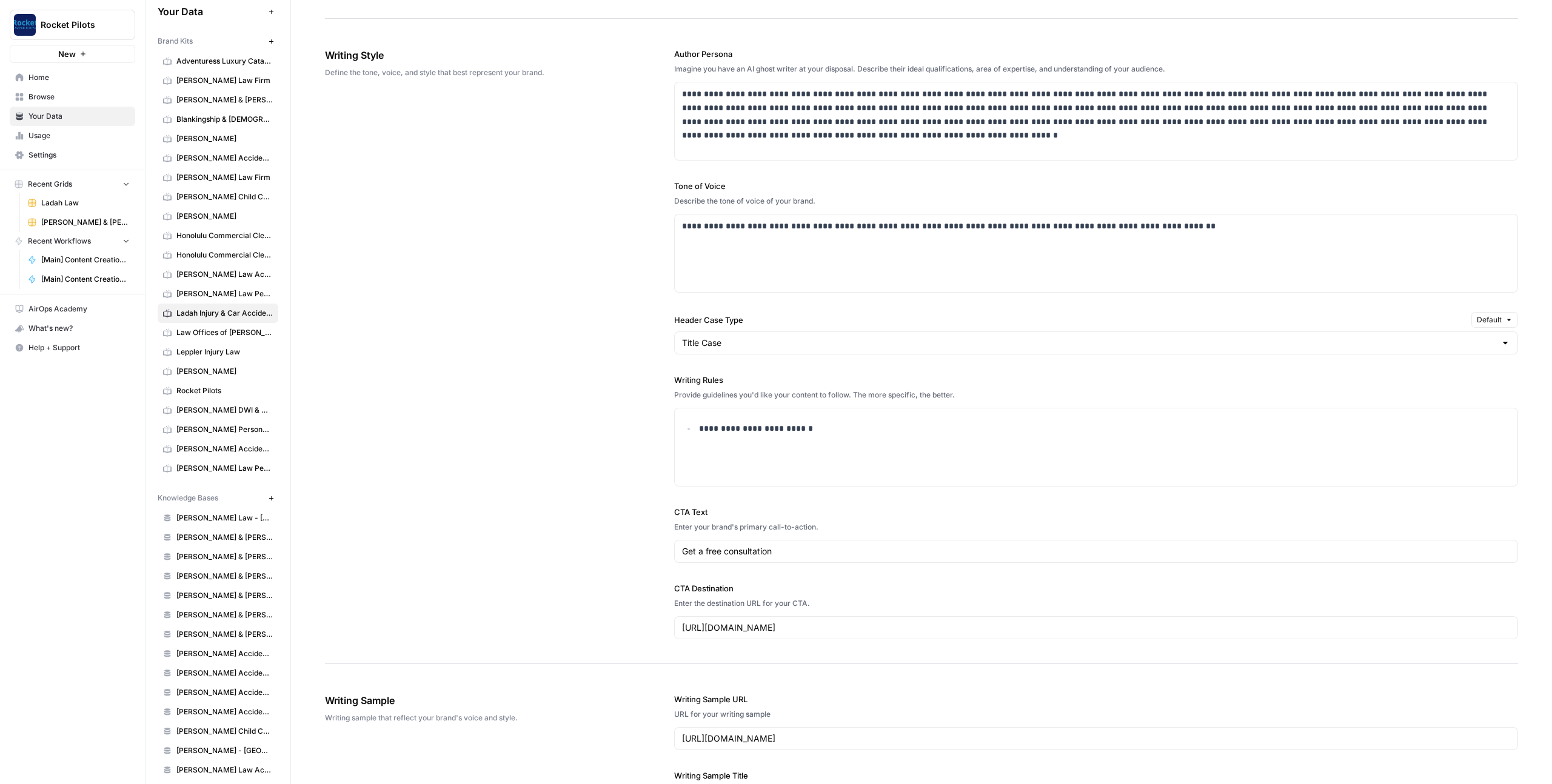
click at [618, 387] on div "**********" at bounding box center [921, 344] width 1193 height 640
click at [607, 295] on div "**********" at bounding box center [921, 344] width 1193 height 640
click at [80, 200] on span "Ladah Law" at bounding box center [85, 202] width 88 height 11
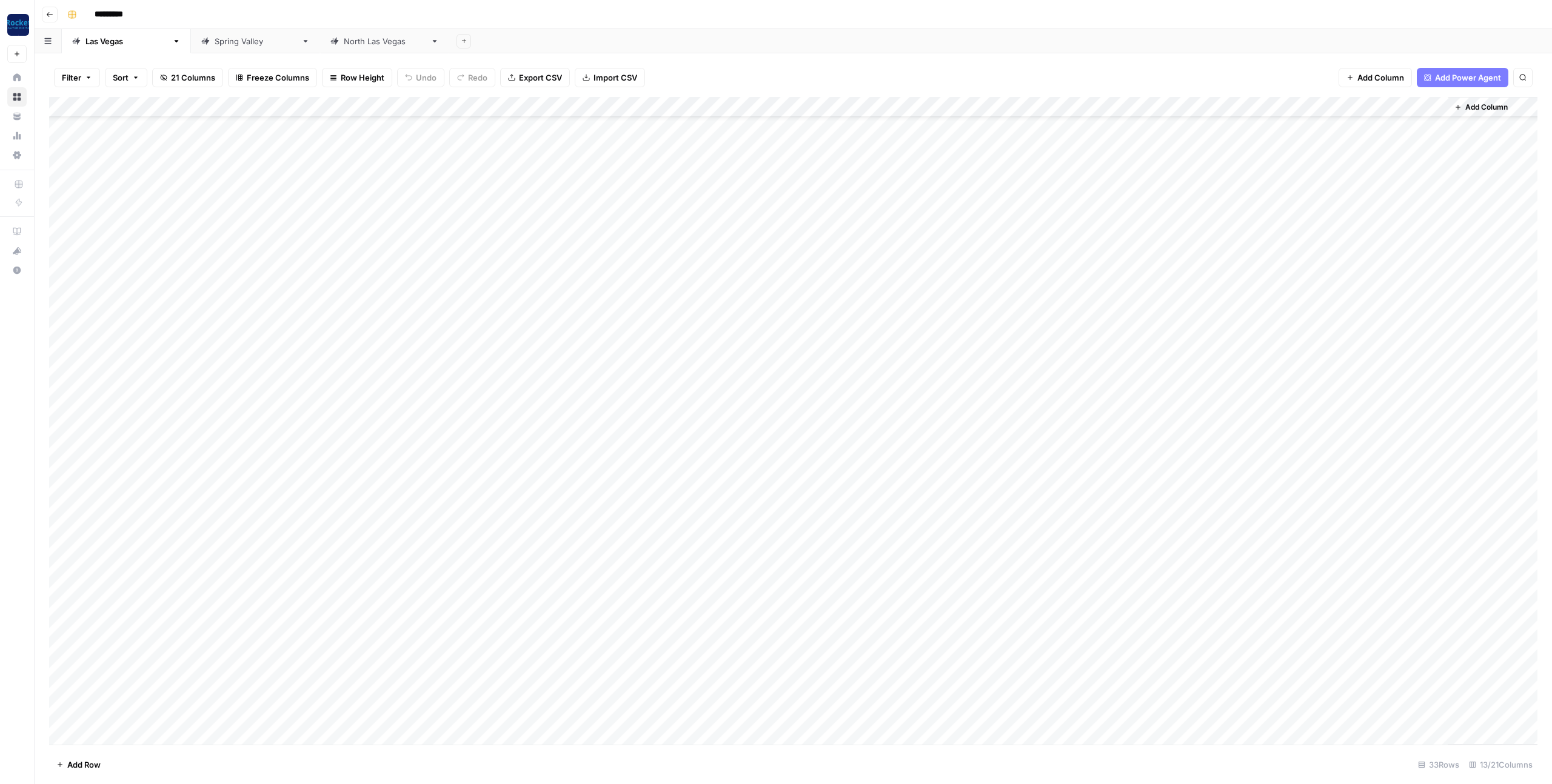
scroll to position [72, 0]
click at [614, 713] on div "Add Column" at bounding box center [793, 421] width 1488 height 648
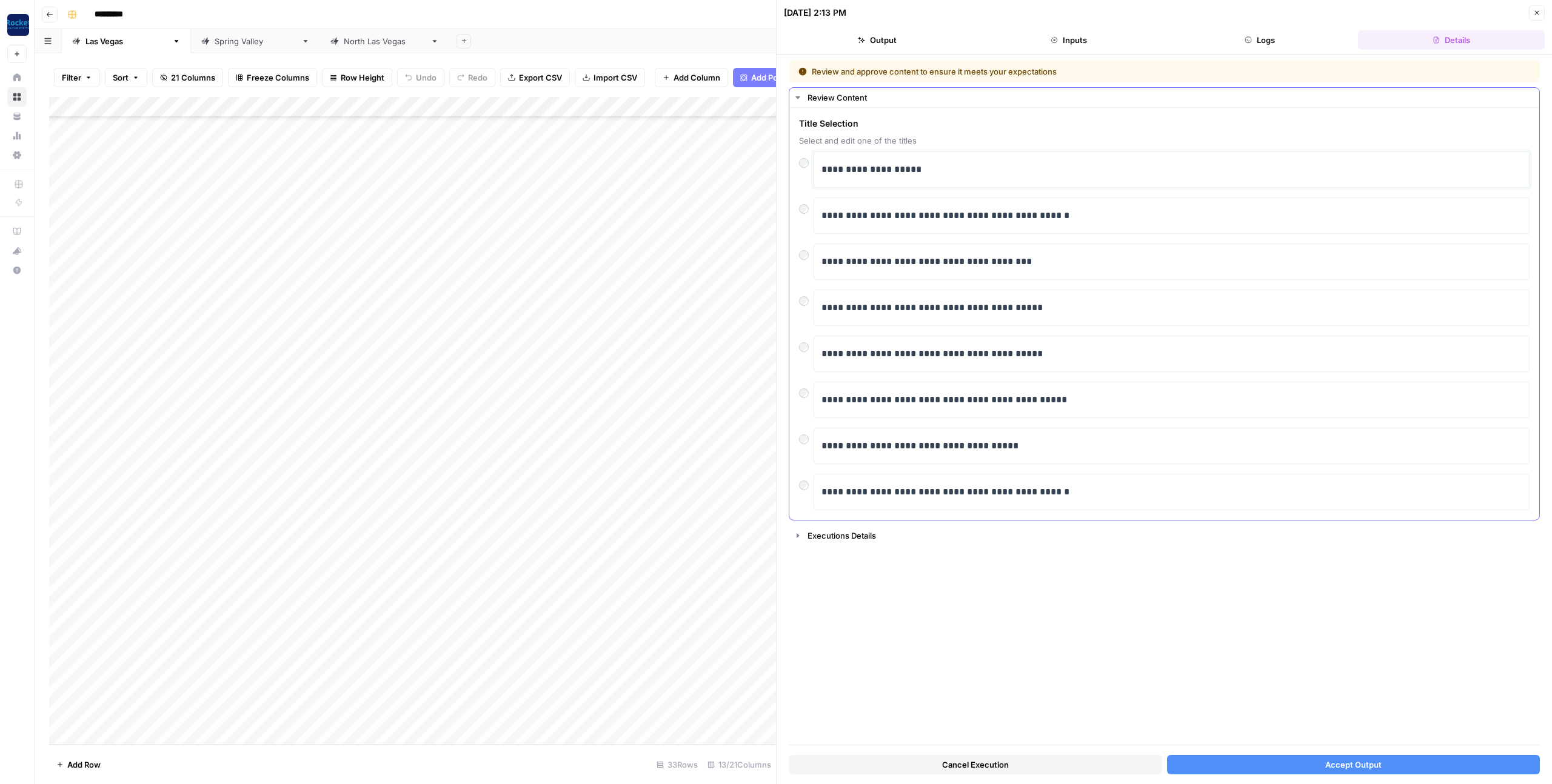
click at [892, 172] on p "**********" at bounding box center [1172, 170] width 700 height 16
click at [1101, 172] on p "**********" at bounding box center [1172, 170] width 700 height 16
click at [1083, 172] on p "**********" at bounding box center [1172, 170] width 700 height 16
click at [1235, 766] on button "Accept Output" at bounding box center [1353, 764] width 373 height 19
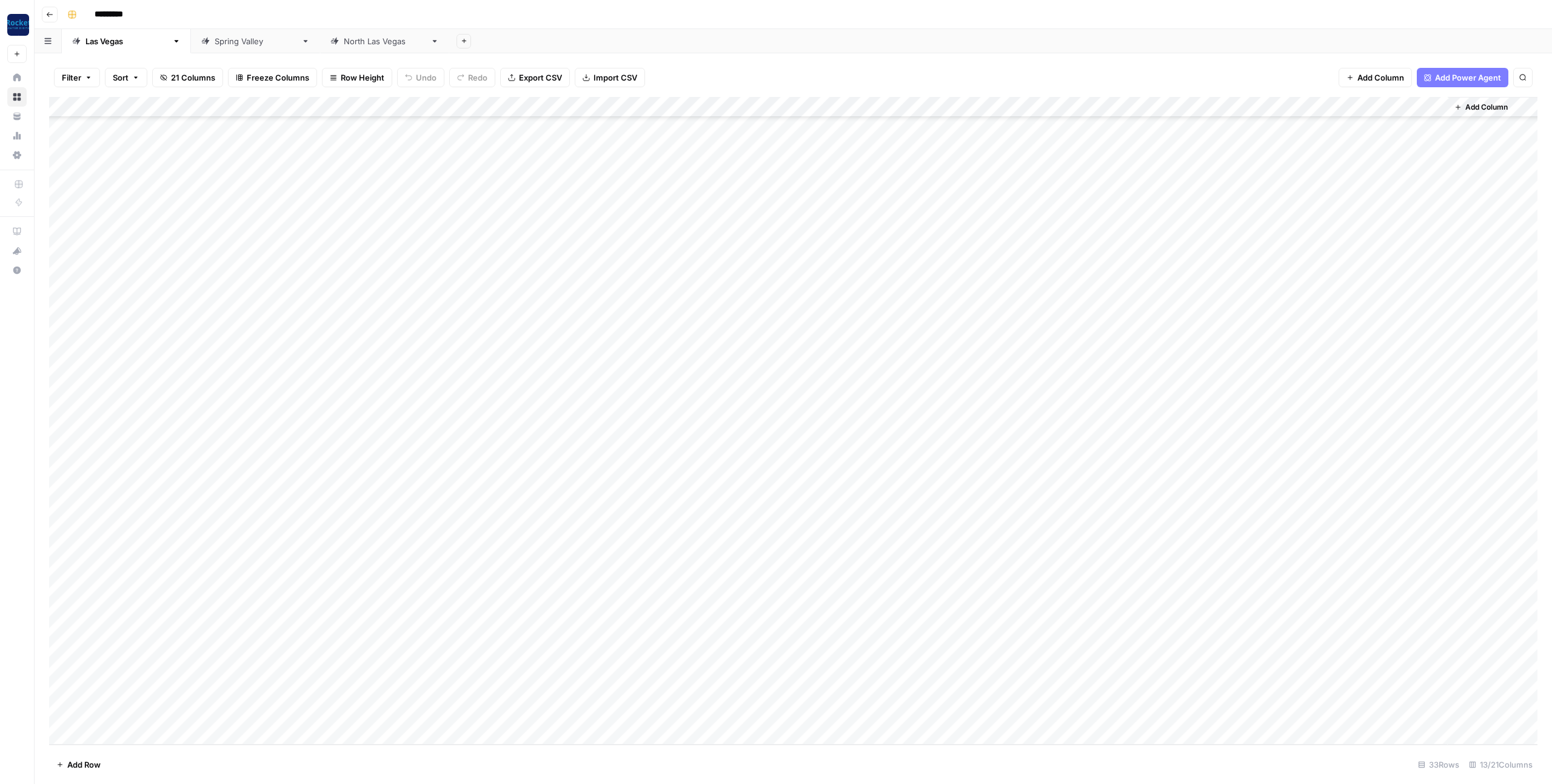
click at [612, 715] on div "Add Column" at bounding box center [793, 421] width 1488 height 648
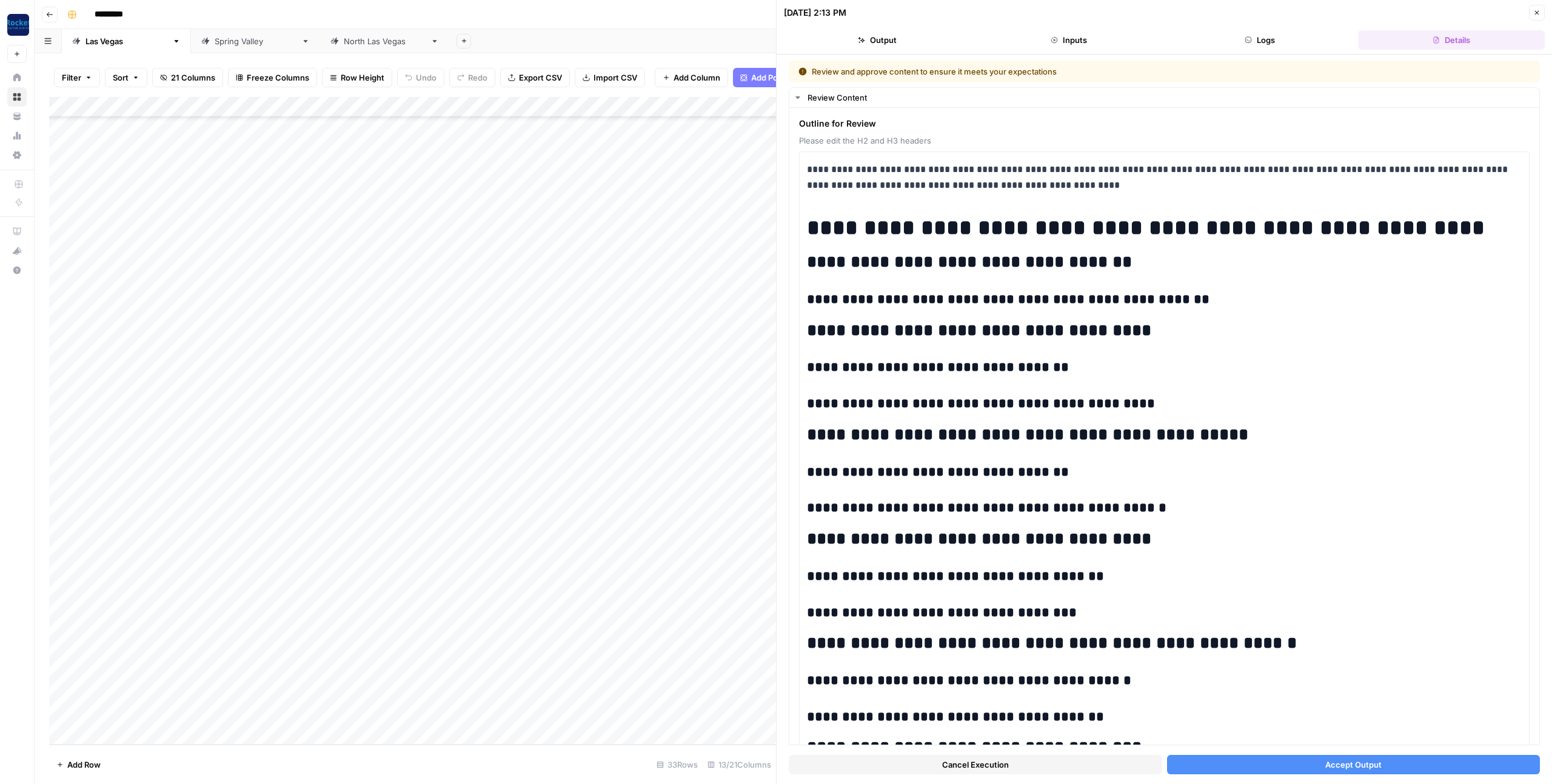
click at [1351, 771] on button "Accept Output" at bounding box center [1353, 764] width 373 height 19
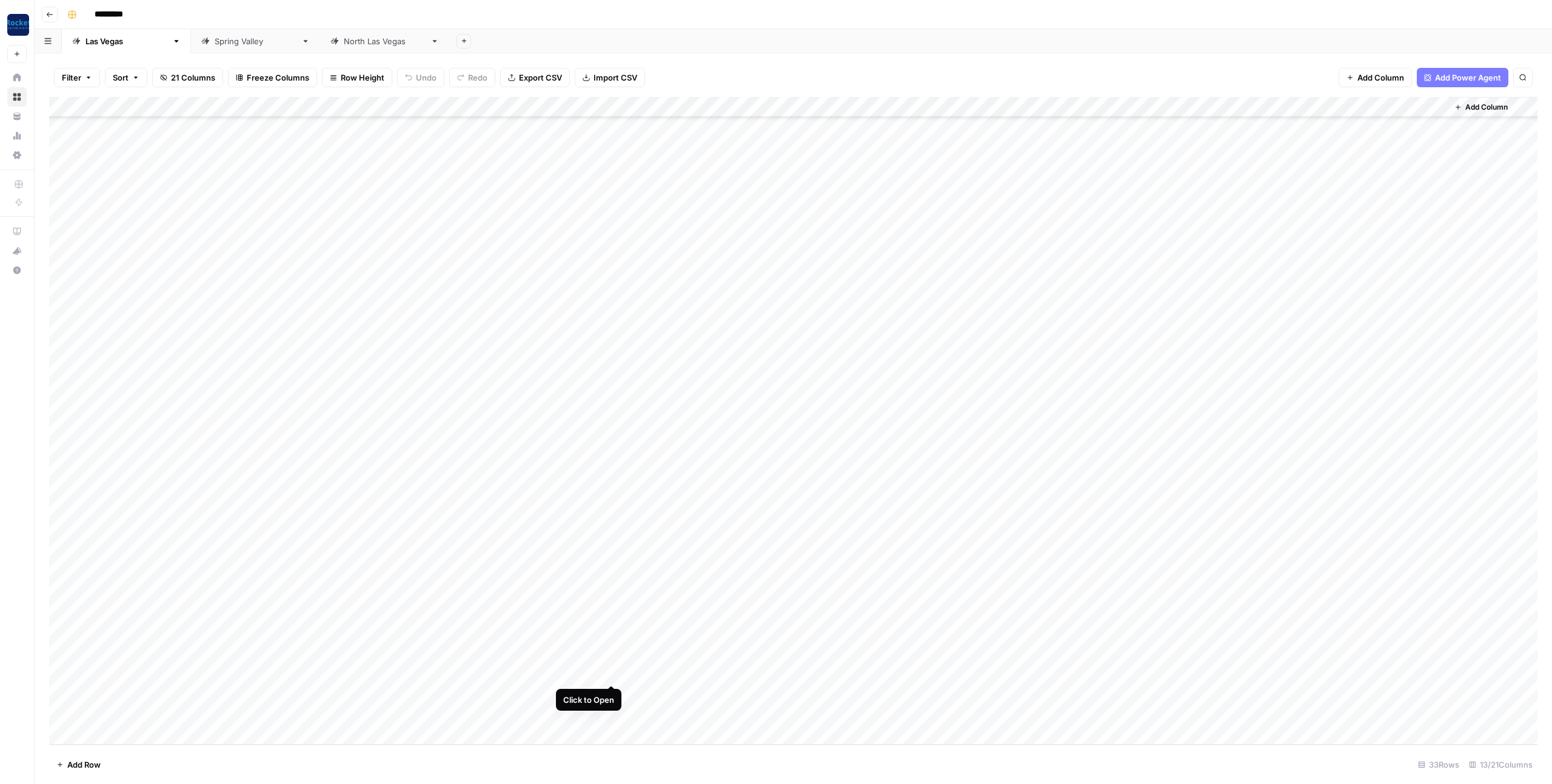
click at [610, 673] on div "Add Column" at bounding box center [793, 421] width 1488 height 648
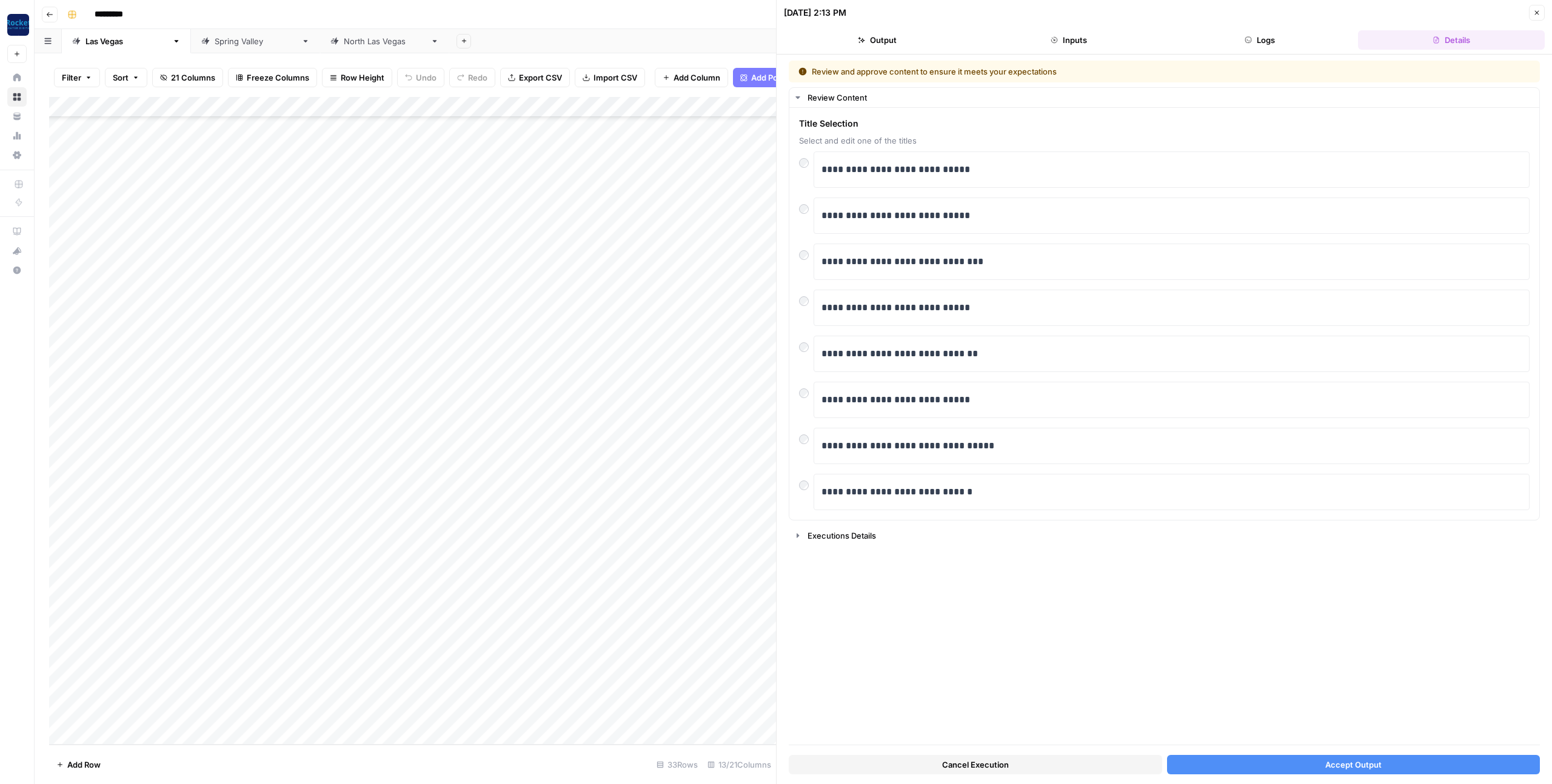
click at [1235, 768] on button "Accept Output" at bounding box center [1353, 764] width 373 height 19
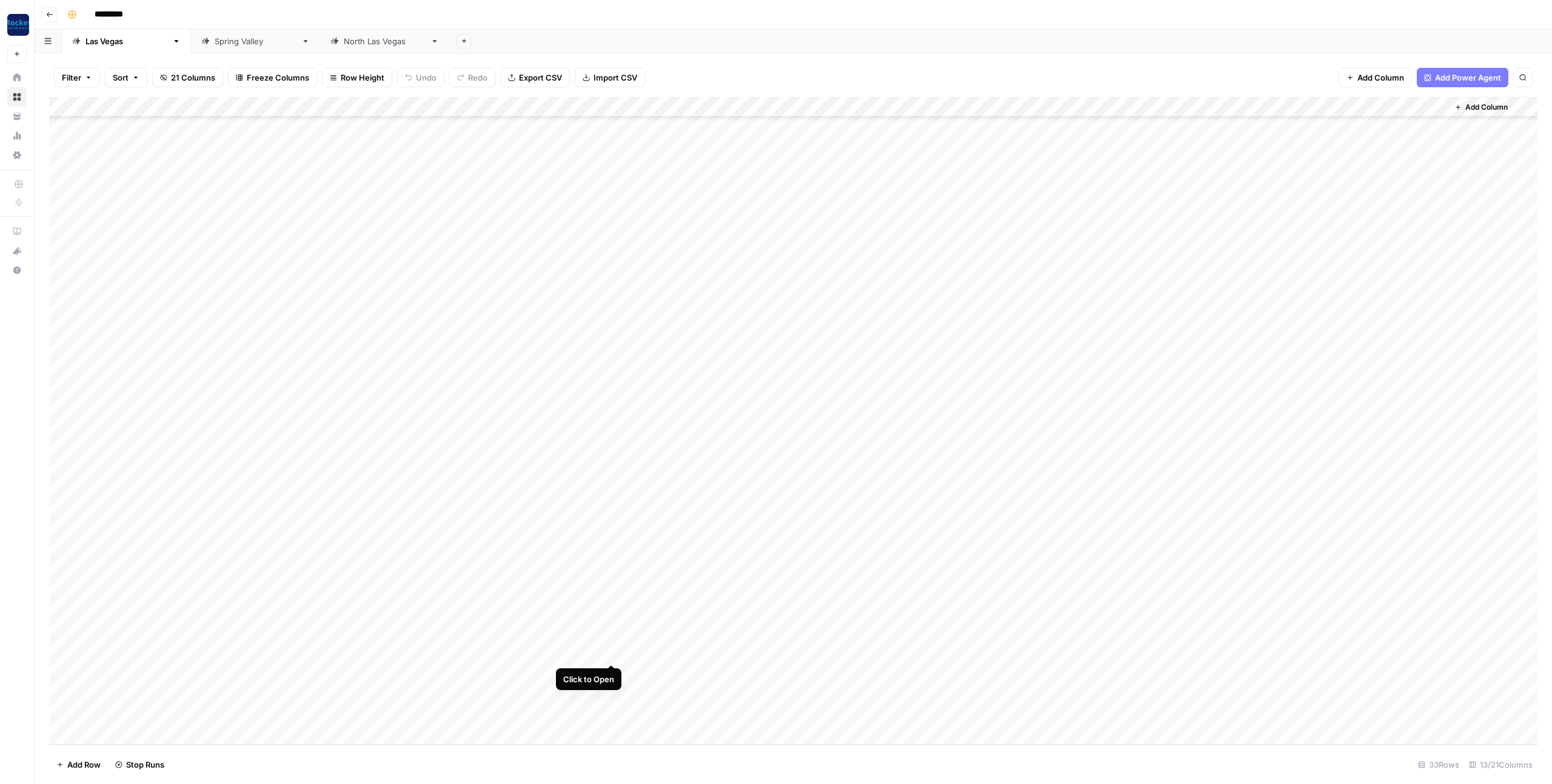
click at [610, 649] on div "Add Column" at bounding box center [793, 421] width 1488 height 648
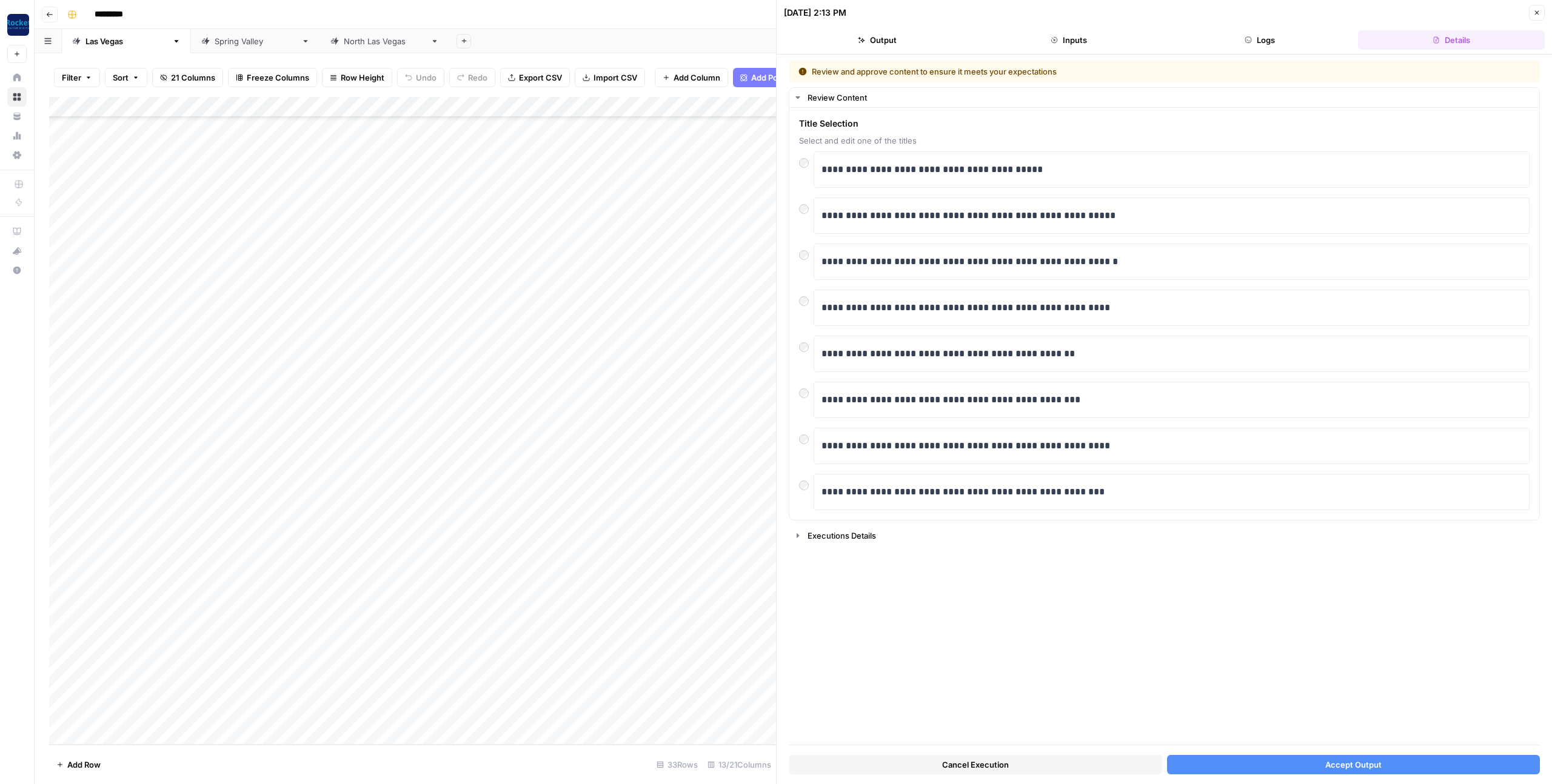
click at [1227, 761] on button "Accept Output" at bounding box center [1353, 764] width 373 height 19
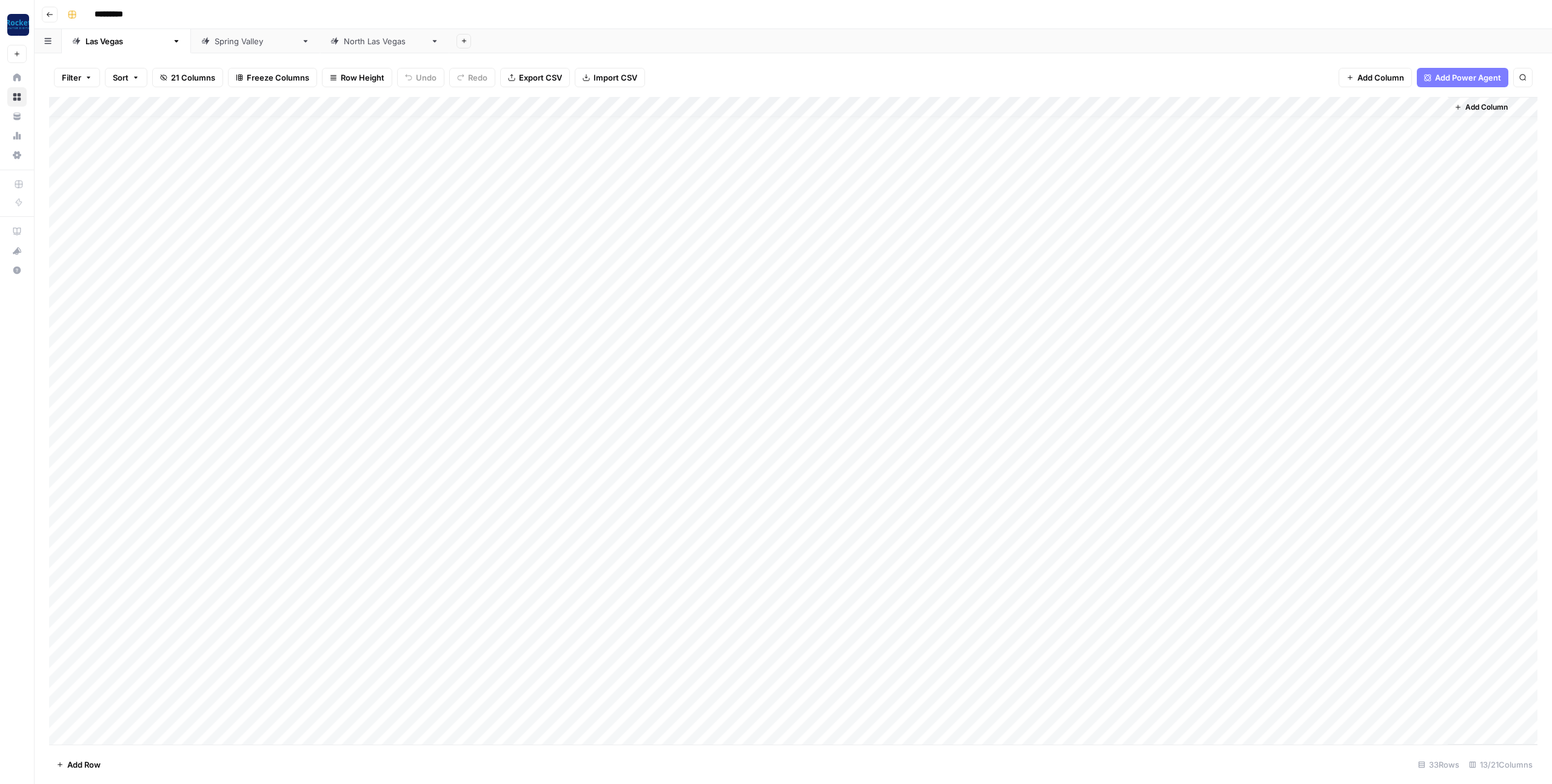
scroll to position [72, 0]
click at [611, 672] on div "Add Column" at bounding box center [793, 421] width 1488 height 648
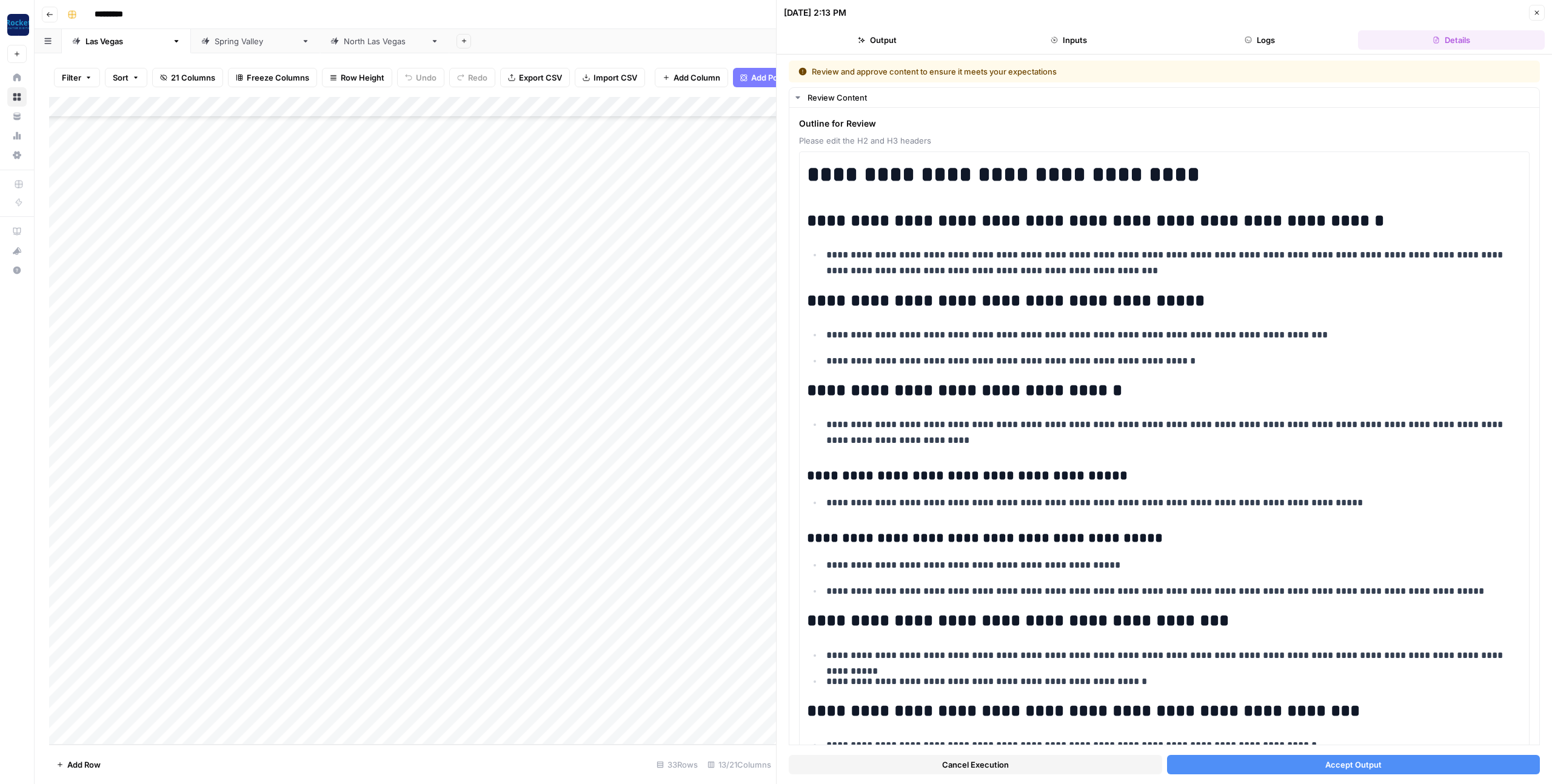
click at [1220, 766] on button "Accept Output" at bounding box center [1353, 764] width 373 height 19
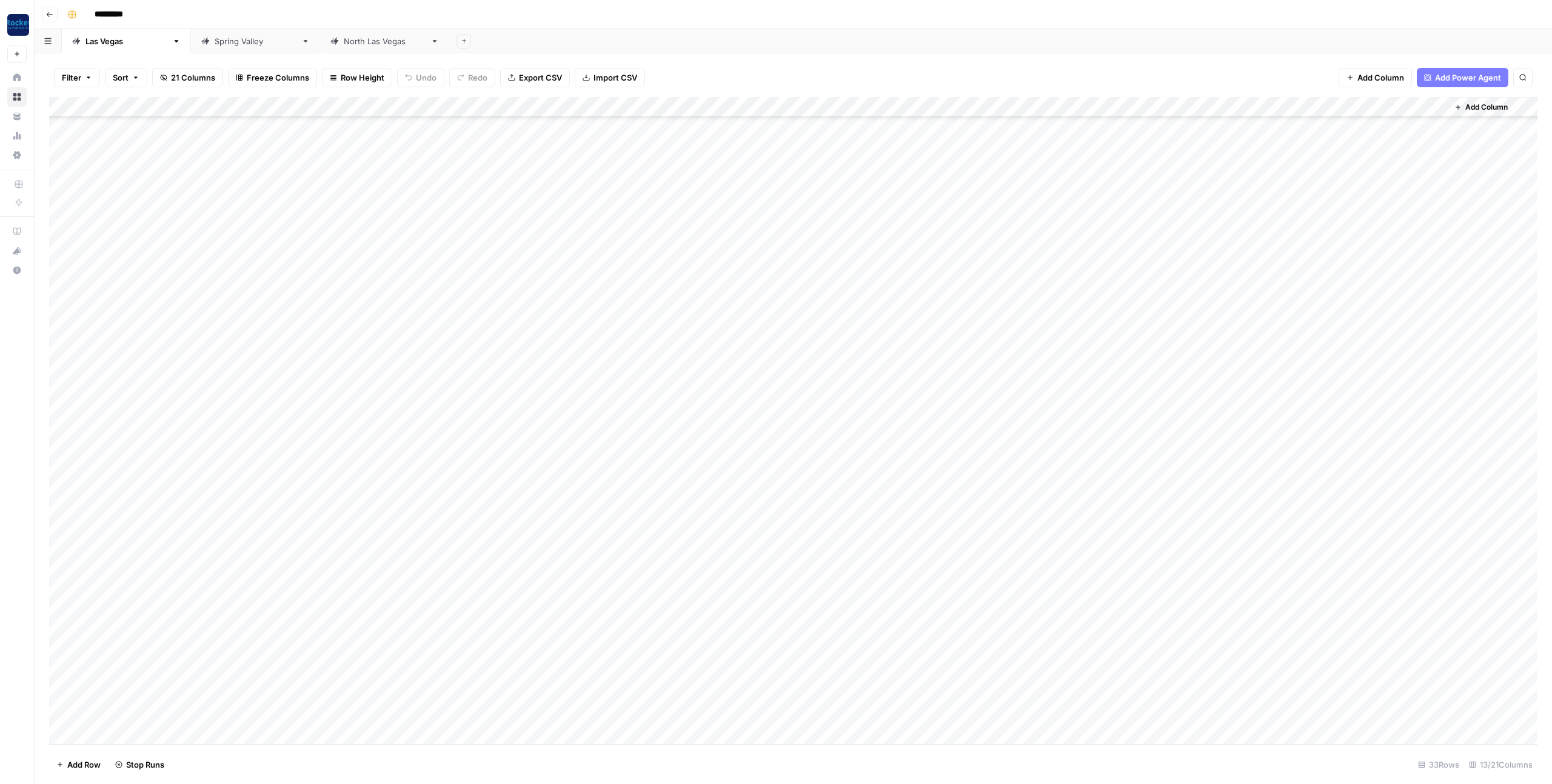
click at [612, 650] on div "Add Column" at bounding box center [793, 421] width 1488 height 648
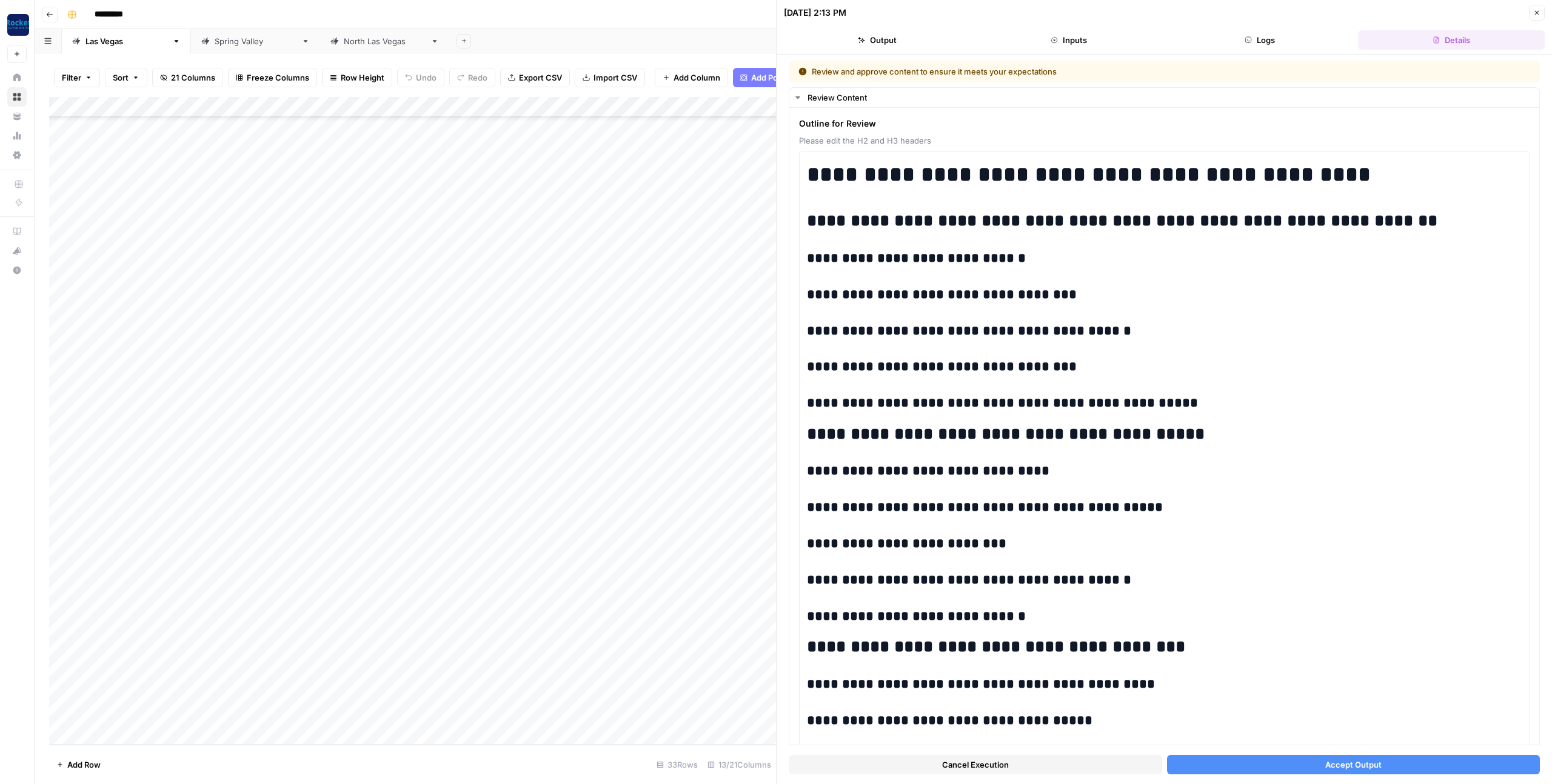
click at [1205, 763] on button "Accept Output" at bounding box center [1353, 764] width 373 height 19
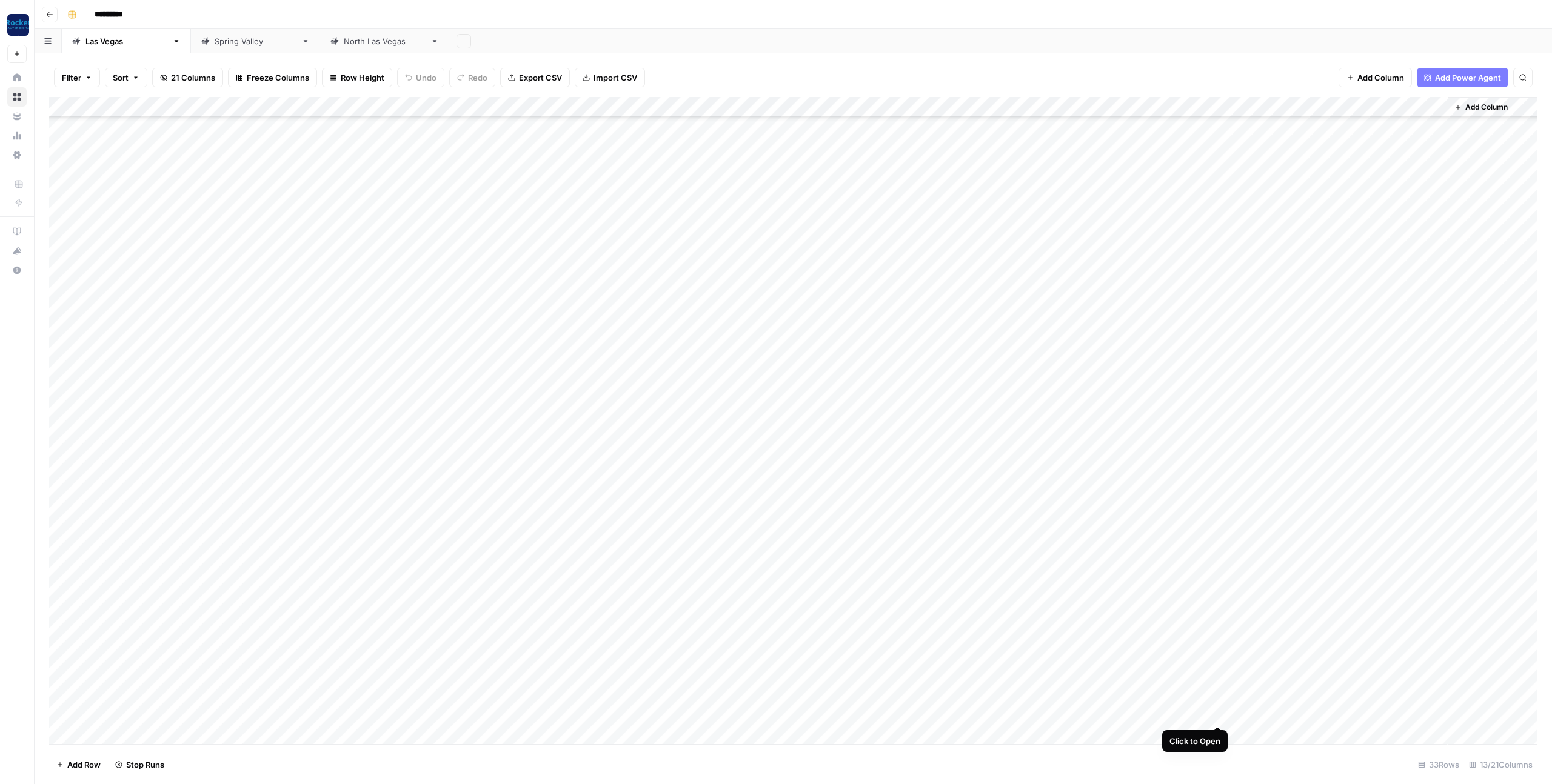
click at [1218, 714] on div "Add Column" at bounding box center [793, 421] width 1488 height 648
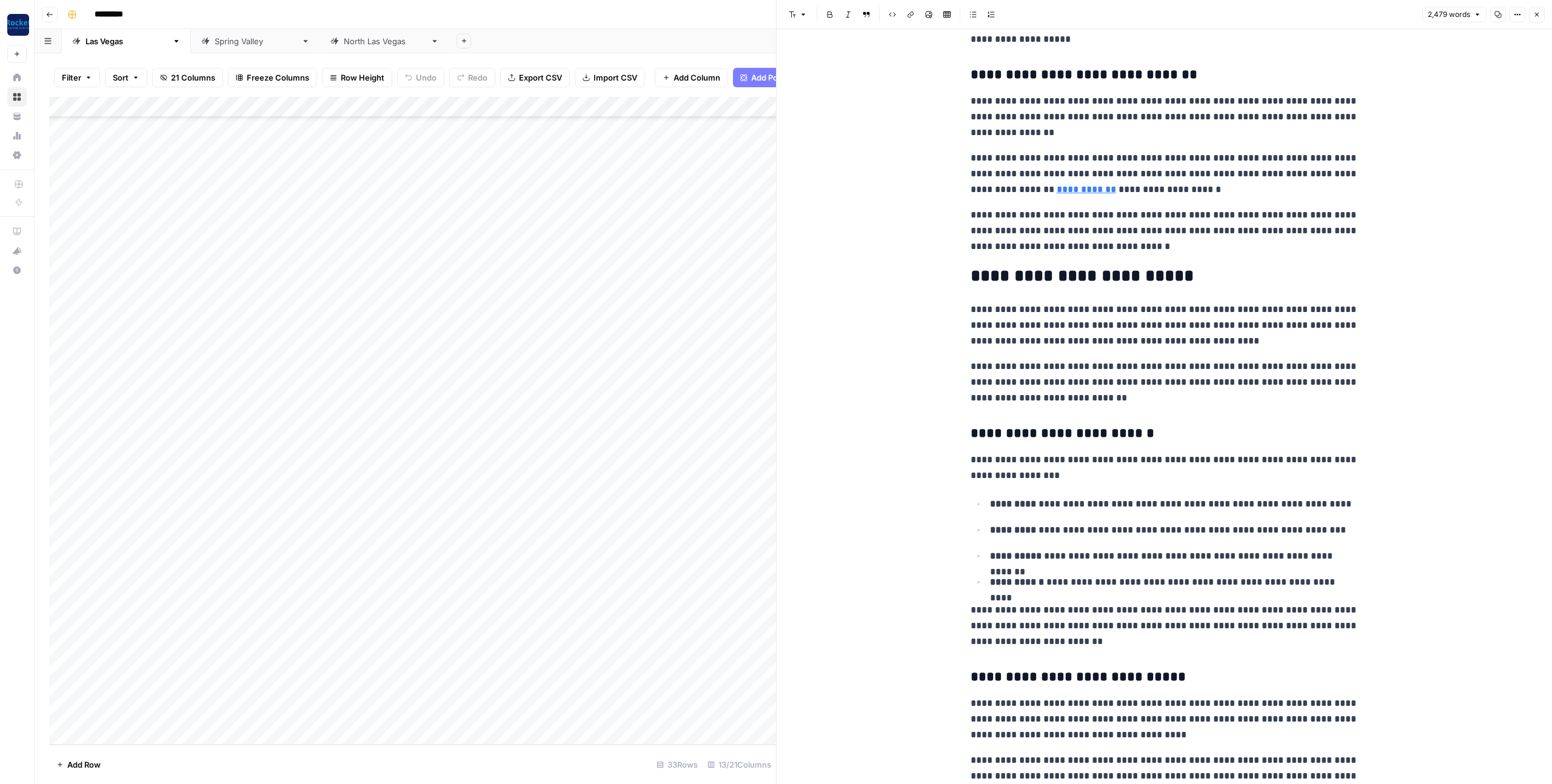
scroll to position [1590, 0]
click at [971, 316] on p "**********" at bounding box center [1165, 324] width 388 height 47
copy div "**********"
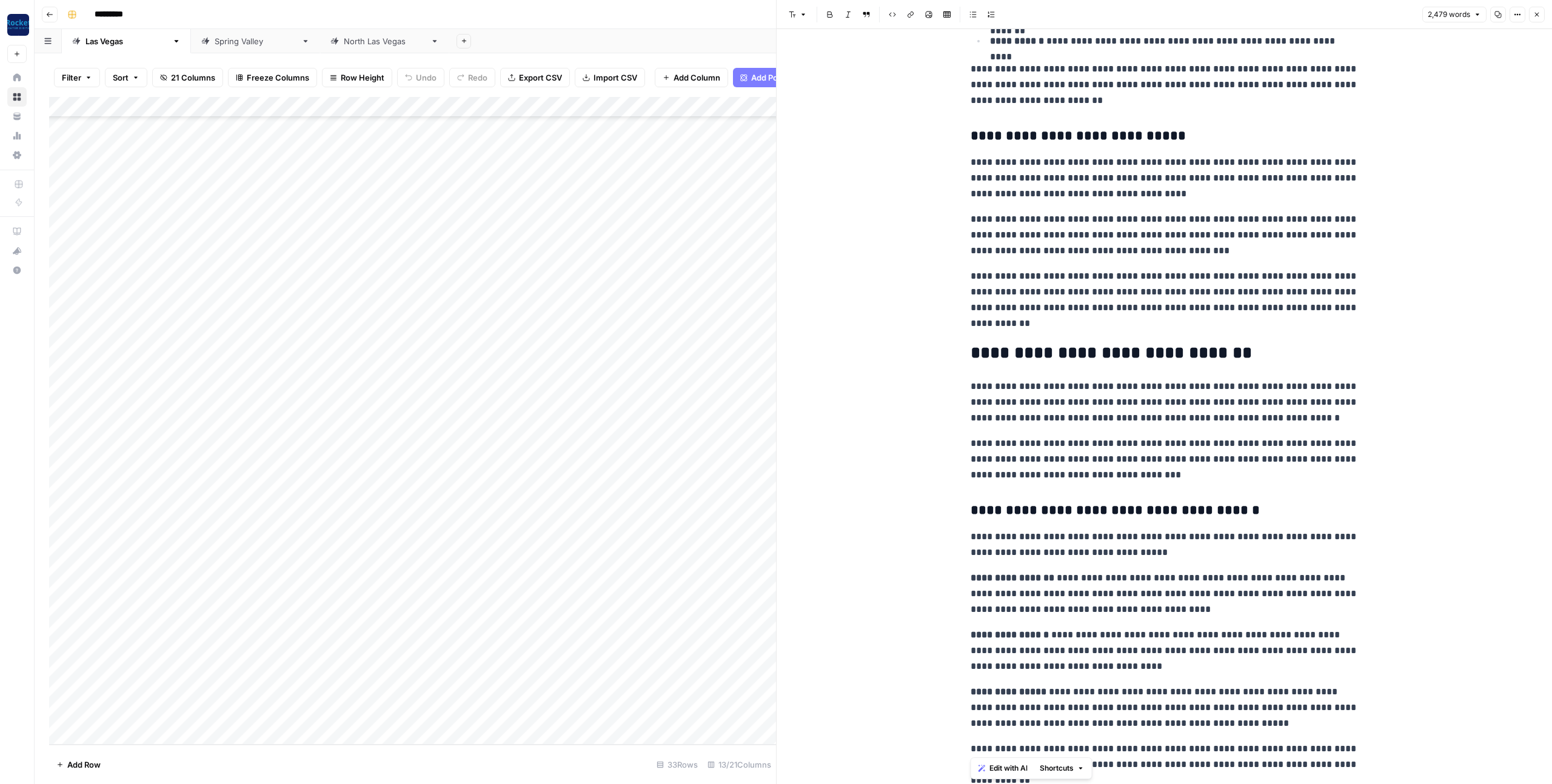
scroll to position [2131, 0]
